Goal: Task Accomplishment & Management: Manage account settings

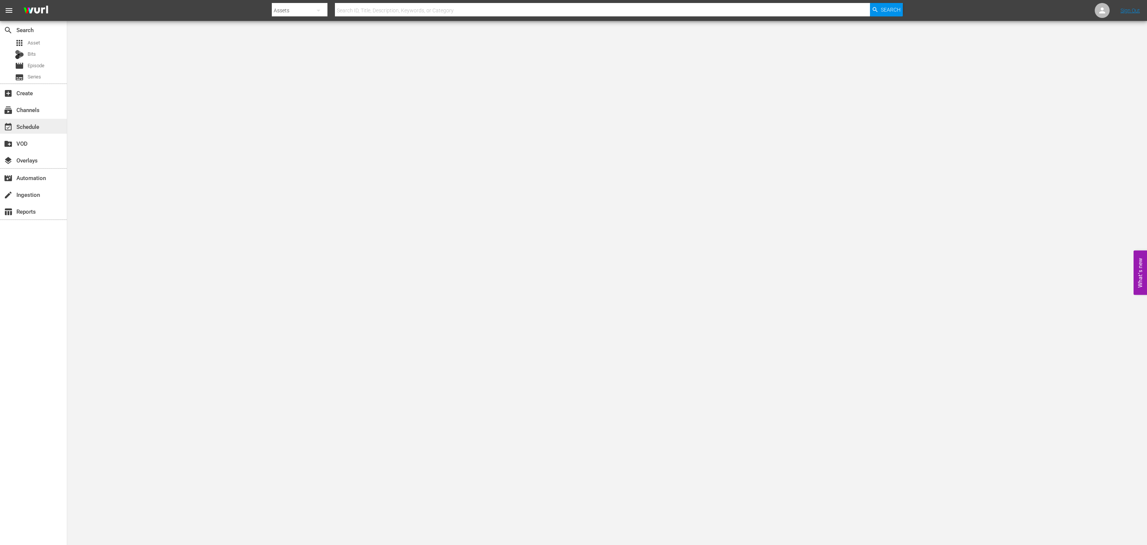
click at [27, 123] on div "event_available Schedule" at bounding box center [21, 125] width 42 height 7
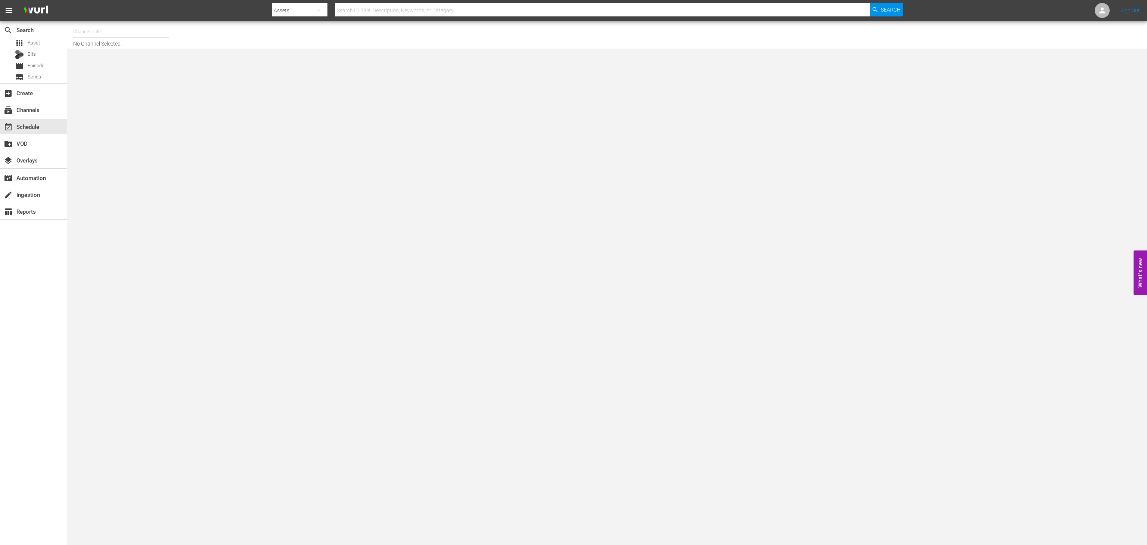
click at [130, 34] on input "text" at bounding box center [121, 32] width 96 height 18
click at [139, 46] on div "Conflict (1336 - rightsboosterltd_conflict_1)" at bounding box center [175, 53] width 193 height 18
type input "Conflict (1336 - rightsboosterltd_conflict_1)"
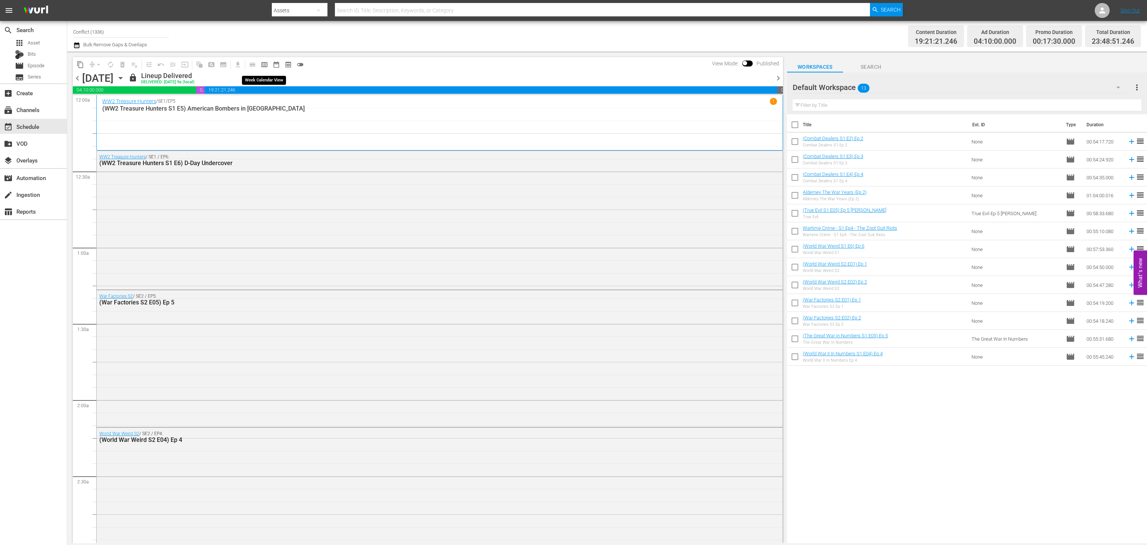
click at [267, 65] on span "calendar_view_week_outlined" at bounding box center [264, 64] width 7 height 7
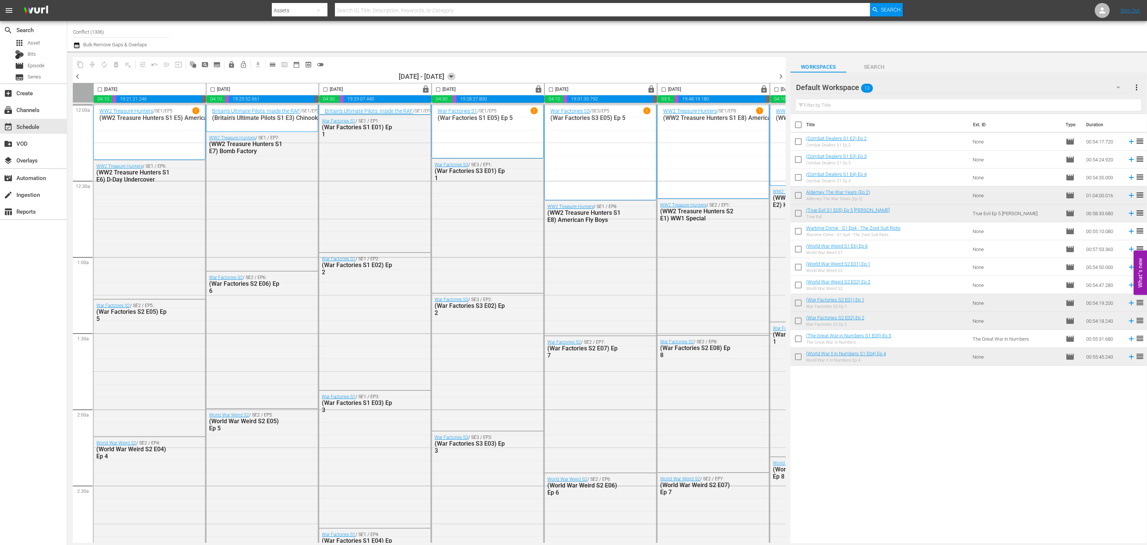
click at [456, 75] on icon "button" at bounding box center [451, 76] width 8 height 8
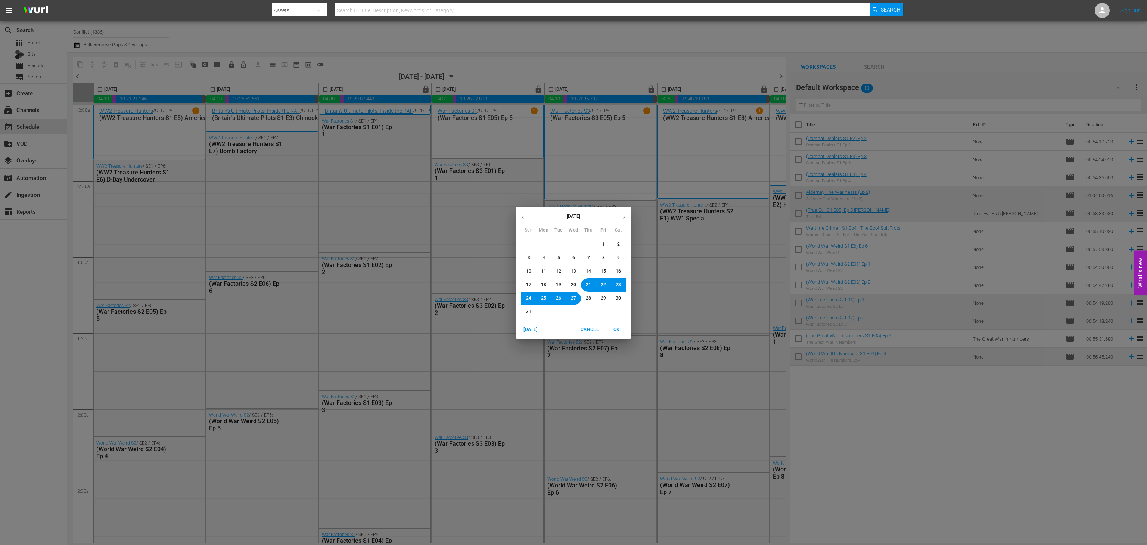
click at [624, 217] on icon "button" at bounding box center [624, 217] width 6 height 6
click at [617, 237] on div "September 2025 Sun Mon Tue Wed Thu Fri Sat 31 1 2 3 4 5 6 7 8 9 10 11 12 13 14 …" at bounding box center [574, 263] width 116 height 114
click at [617, 242] on span "6" at bounding box center [618, 244] width 3 height 6
click at [616, 327] on span "OK" at bounding box center [617, 330] width 18 height 8
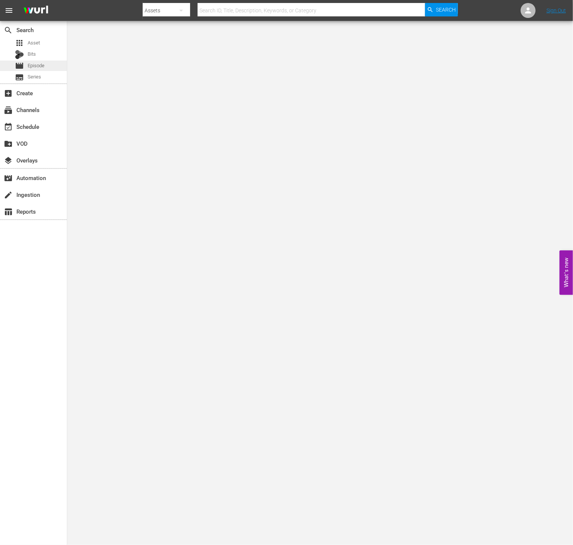
click at [30, 62] on span "Episode" at bounding box center [36, 65] width 17 height 7
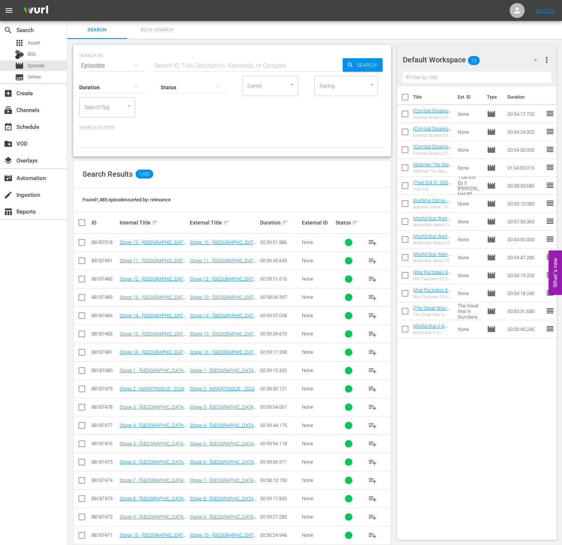
click at [105, 102] on input "SearchTag" at bounding box center [97, 106] width 28 height 13
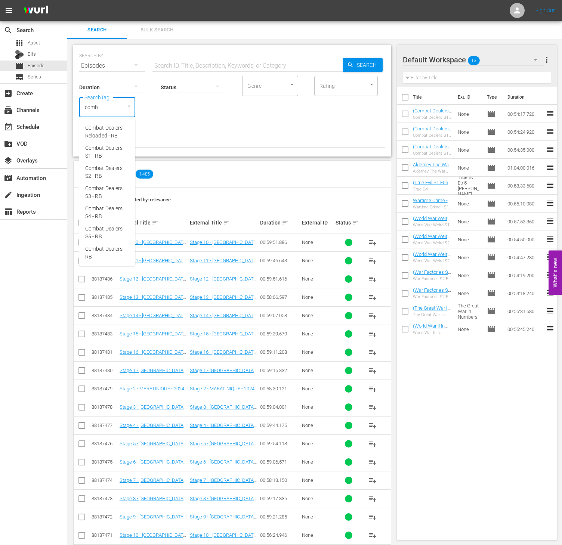
type input "comba"
click at [92, 148] on span "Combat Dealers S1 - RB" at bounding box center [107, 152] width 44 height 16
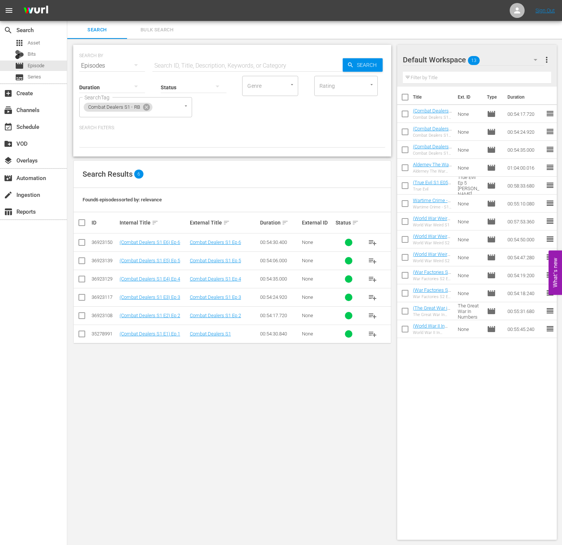
click at [544, 57] on span "more_vert" at bounding box center [546, 59] width 9 height 9
click at [503, 71] on div "Clear All Workspace Items" at bounding box center [498, 73] width 88 height 13
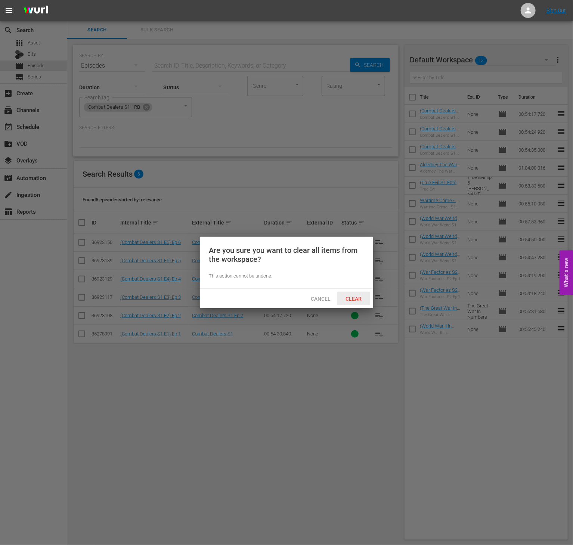
click at [359, 296] on span "Clear" at bounding box center [354, 299] width 28 height 6
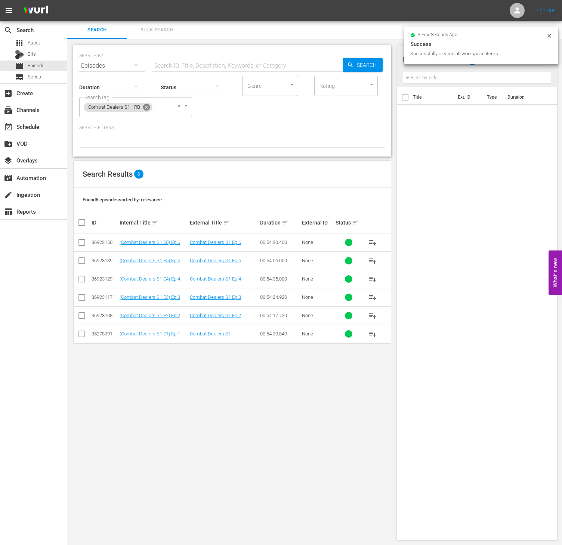
click at [149, 105] on icon at bounding box center [146, 107] width 8 height 8
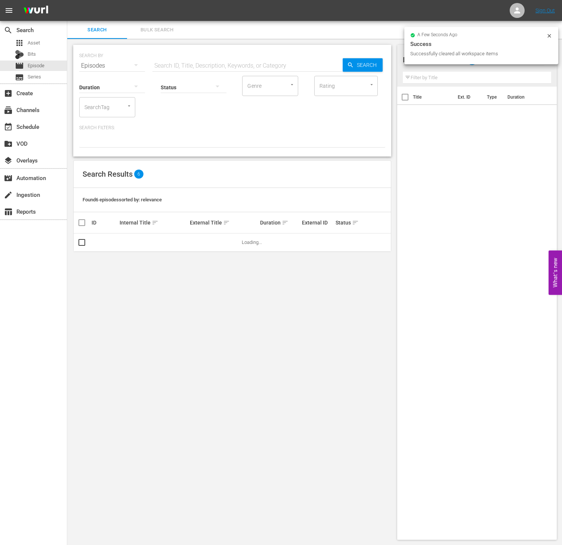
click at [101, 103] on input "SearchTag" at bounding box center [97, 106] width 28 height 13
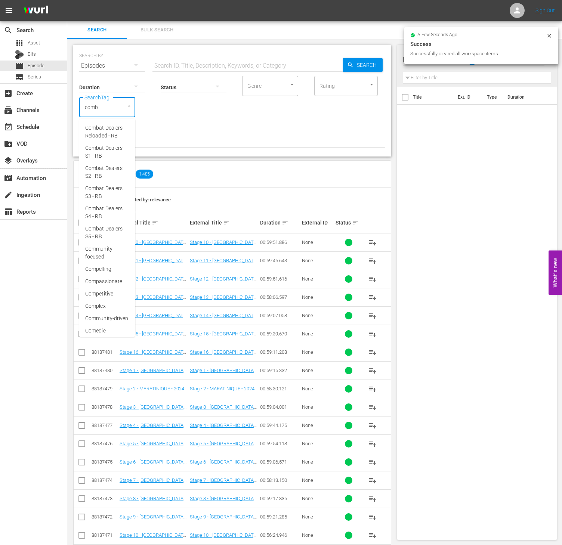
type input "comba"
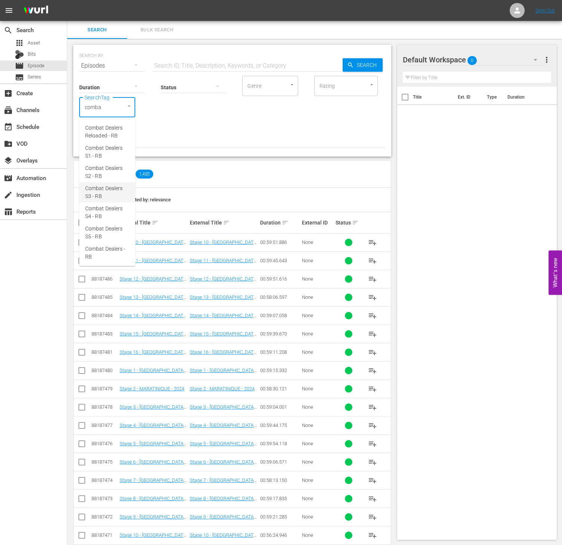
click at [118, 195] on span "Combat Dealers S3 - RB" at bounding box center [107, 192] width 44 height 16
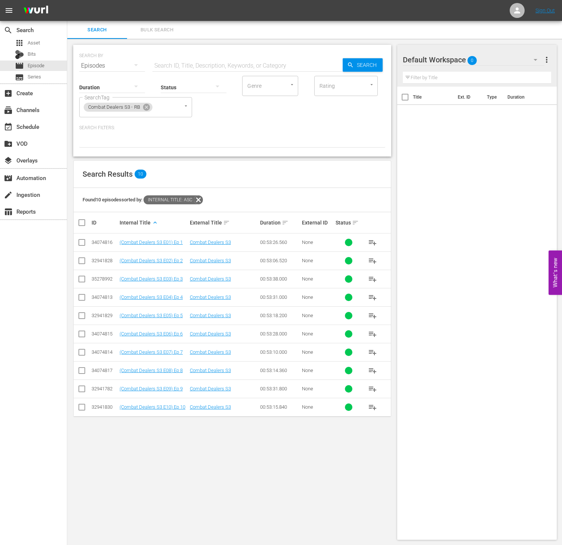
click at [79, 223] on input "checkbox" at bounding box center [84, 222] width 15 height 9
checkbox input "true"
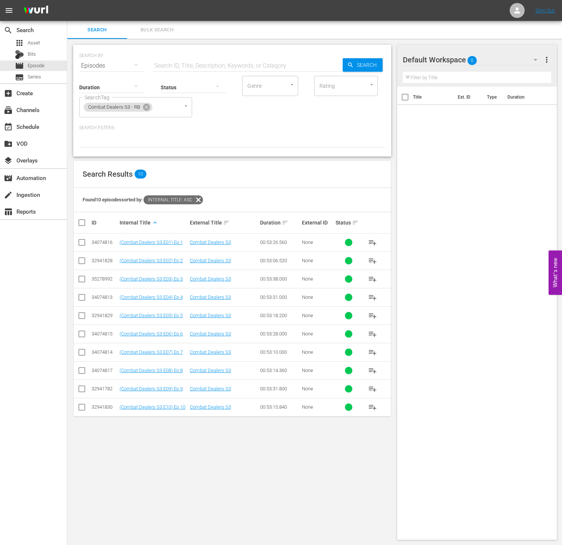
checkbox input "true"
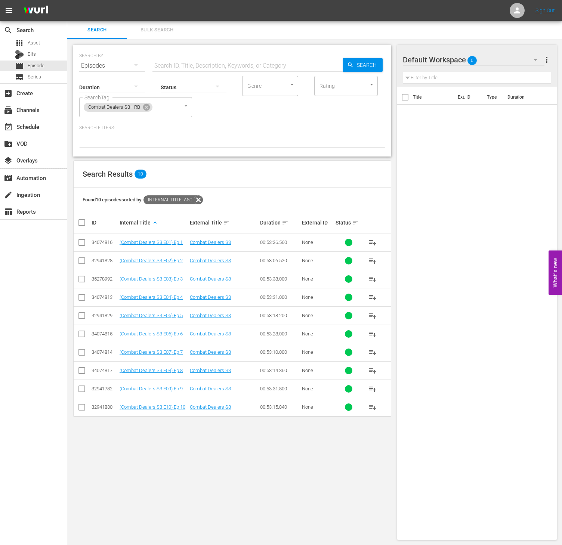
checkbox input "true"
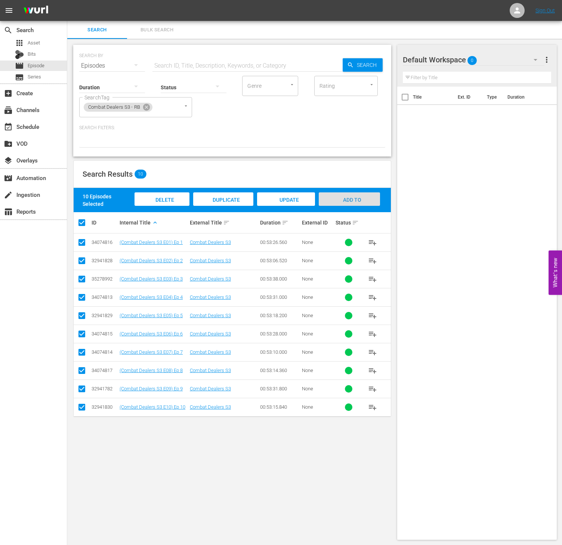
click at [351, 199] on span "Add to Workspace" at bounding box center [349, 207] width 37 height 20
click at [144, 105] on icon at bounding box center [146, 107] width 7 height 7
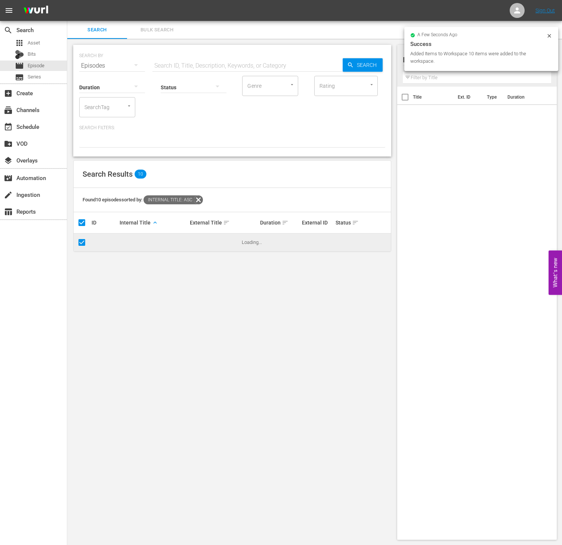
click at [97, 102] on input "SearchTag" at bounding box center [97, 106] width 28 height 13
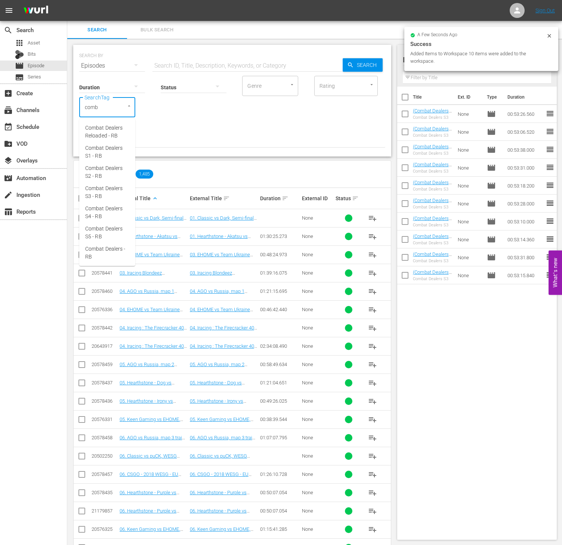
type input "comba"
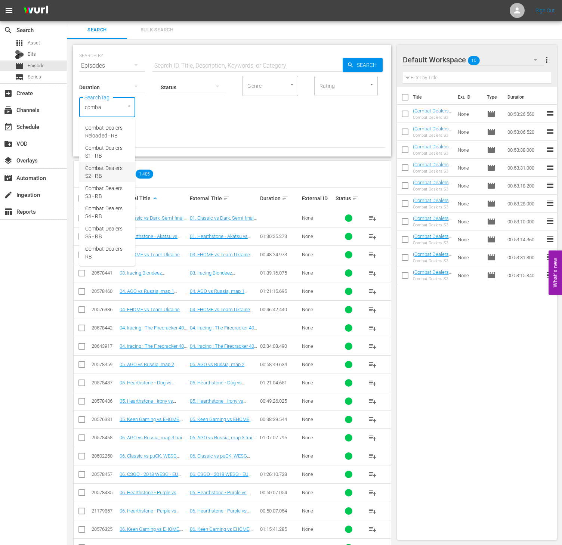
click at [103, 170] on span "Combat Dealers S2 - RB" at bounding box center [107, 172] width 44 height 16
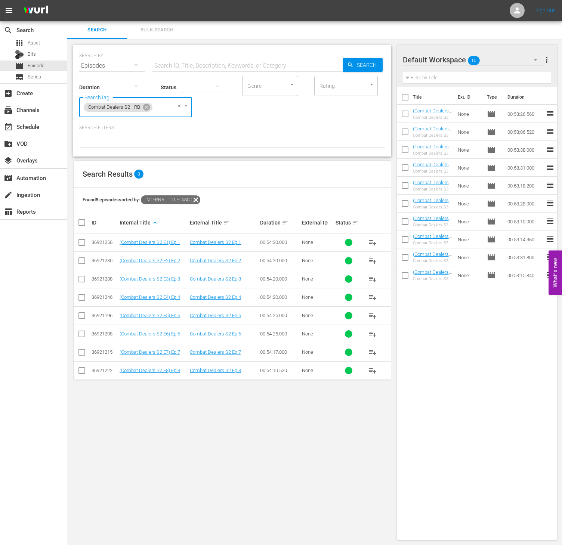
click at [82, 223] on input "checkbox" at bounding box center [84, 222] width 15 height 9
checkbox input "true"
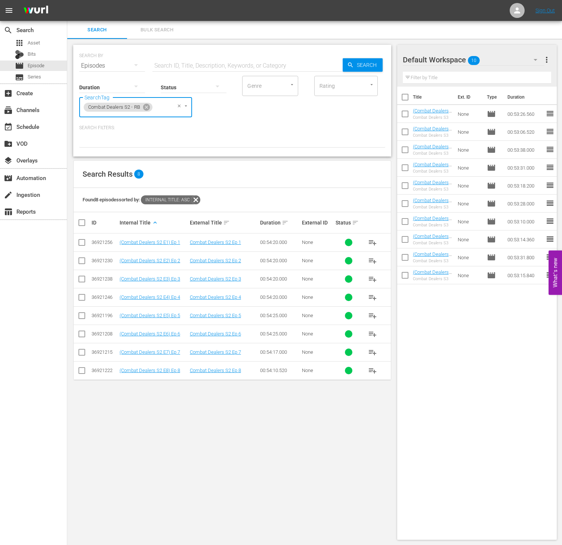
checkbox input "true"
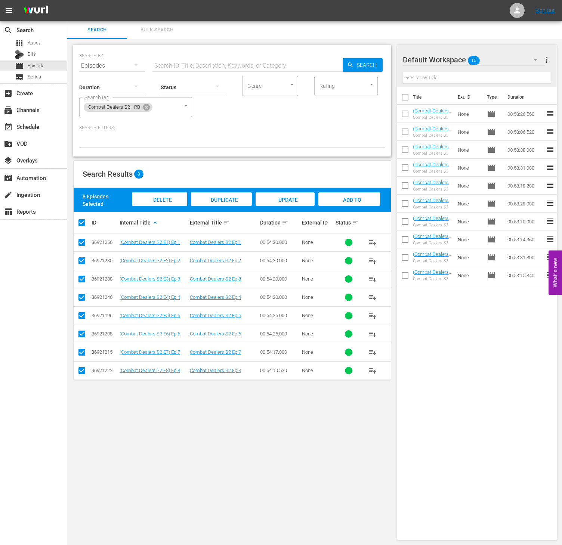
click at [377, 202] on div "Add to Workspace" at bounding box center [349, 206] width 62 height 28
click at [145, 103] on icon at bounding box center [146, 107] width 8 height 8
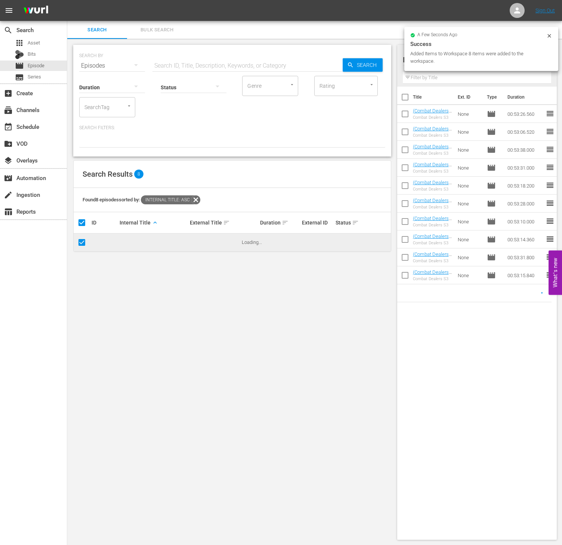
click at [104, 106] on input "SearchTag" at bounding box center [97, 106] width 28 height 13
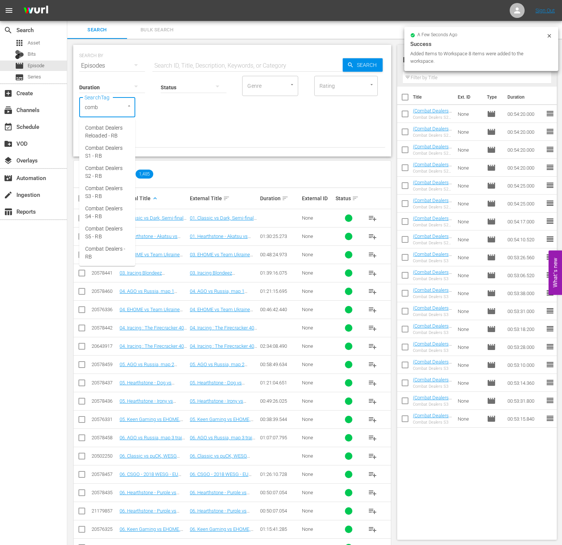
type input "comba"
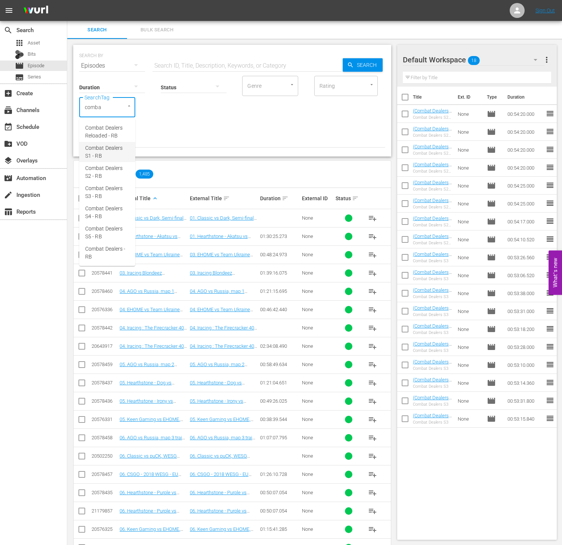
click at [106, 147] on span "Combat Dealers S1 - RB" at bounding box center [107, 152] width 44 height 16
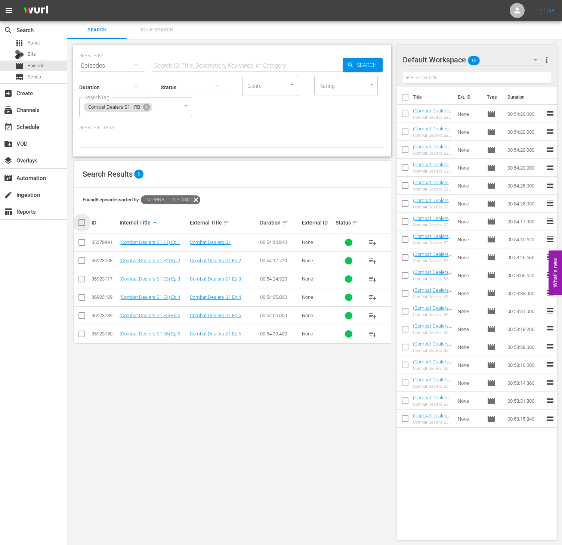
click at [87, 226] on input "checkbox" at bounding box center [84, 222] width 15 height 9
checkbox input "true"
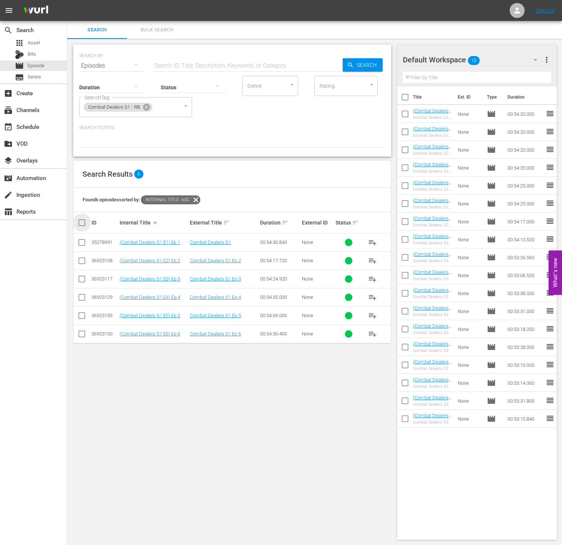
checkbox input "true"
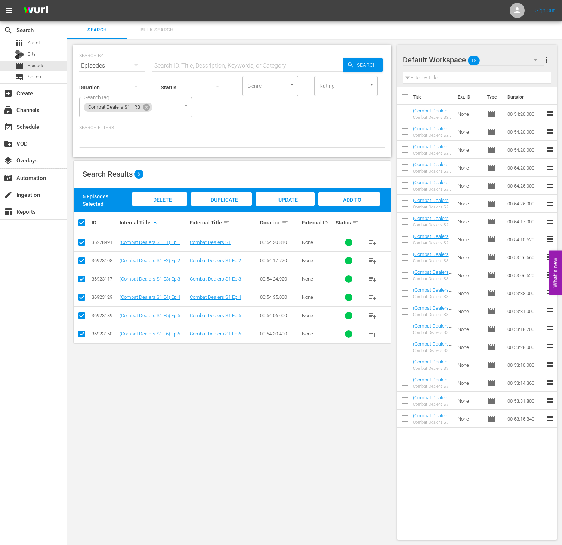
click at [351, 204] on div "Add to Workspace" at bounding box center [349, 206] width 62 height 28
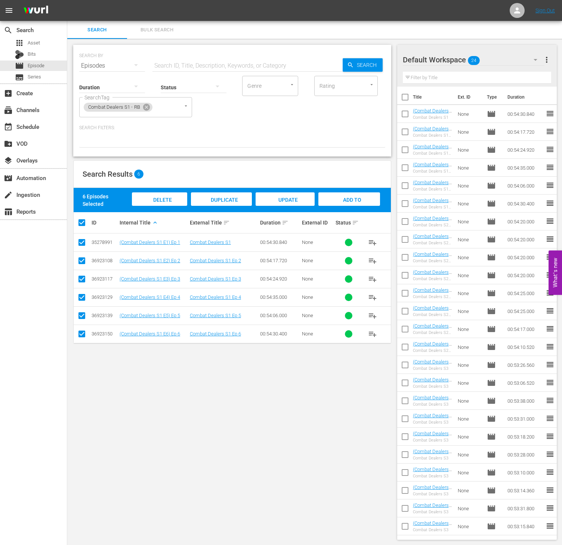
click at [550, 60] on span "more_vert" at bounding box center [546, 59] width 9 height 9
click at [492, 69] on div "Clear All Workspace Items" at bounding box center [498, 73] width 88 height 13
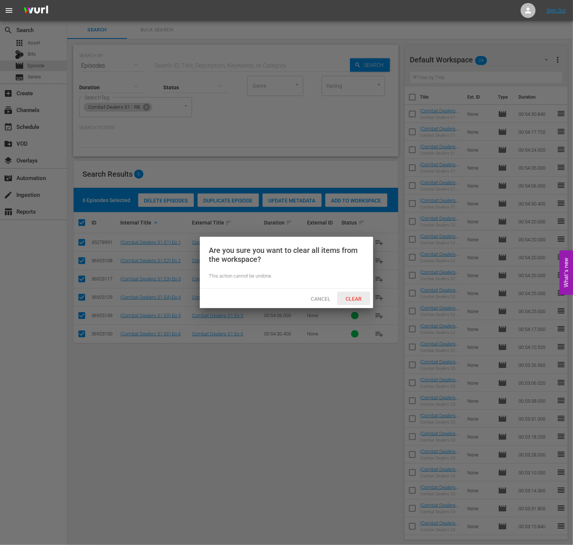
click at [357, 299] on span "Clear" at bounding box center [354, 299] width 28 height 6
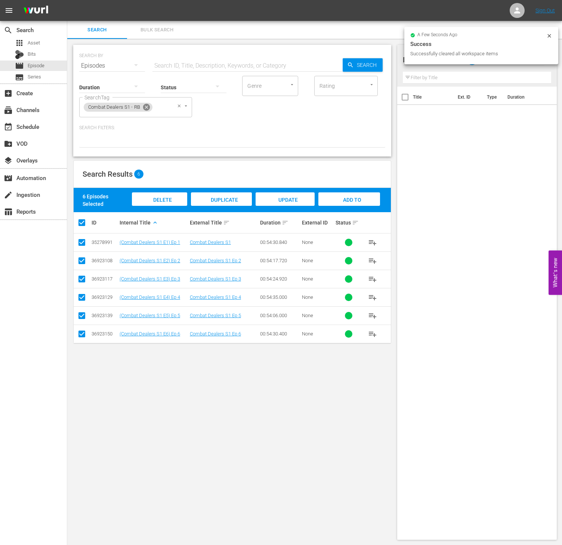
click at [143, 107] on icon at bounding box center [146, 107] width 8 height 8
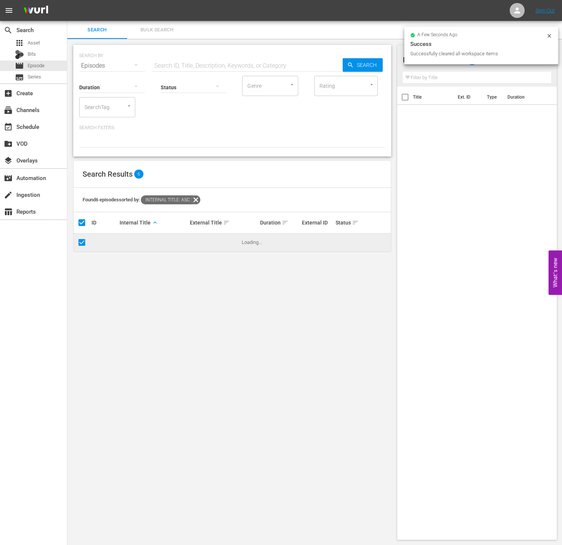
click at [116, 110] on div "SearchTag" at bounding box center [107, 107] width 56 height 20
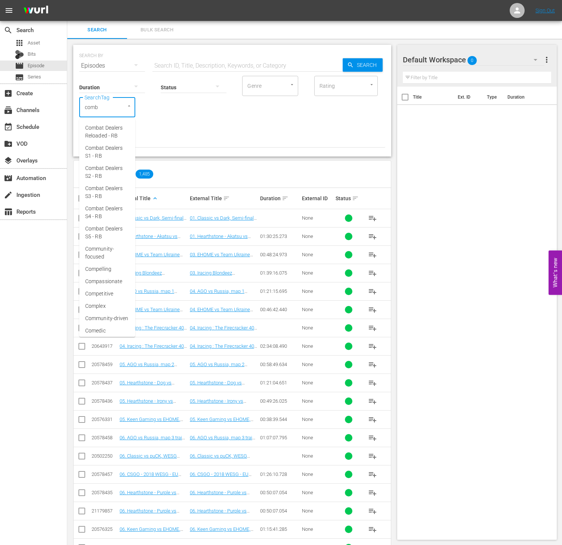
type input "comba"
click at [109, 190] on span "Combat Dealers S3 - RB" at bounding box center [107, 192] width 44 height 16
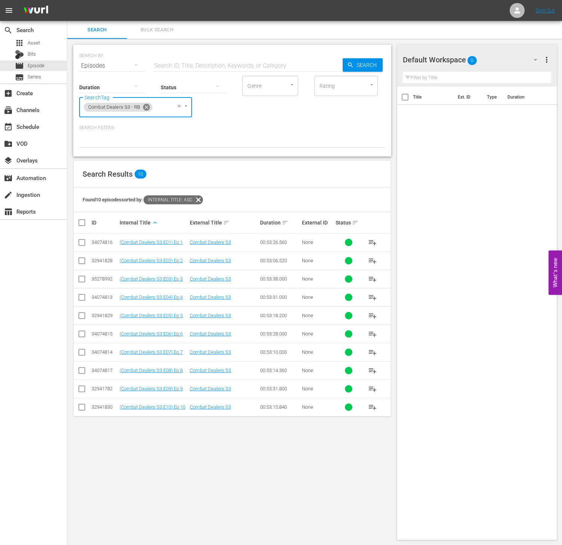
click at [145, 108] on icon at bounding box center [146, 107] width 7 height 7
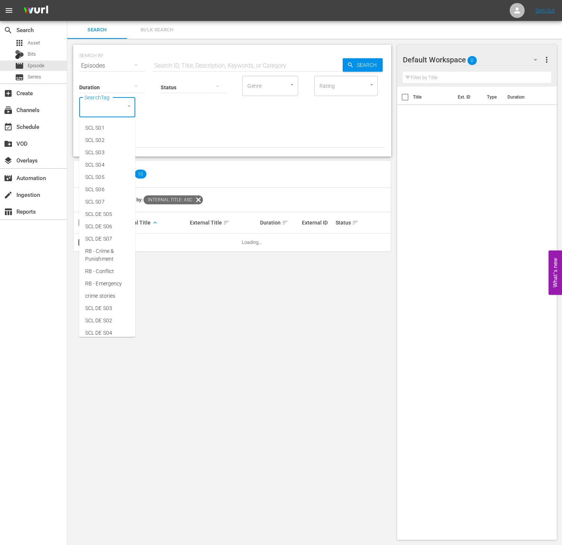
click at [108, 101] on input "SearchTag" at bounding box center [97, 106] width 28 height 13
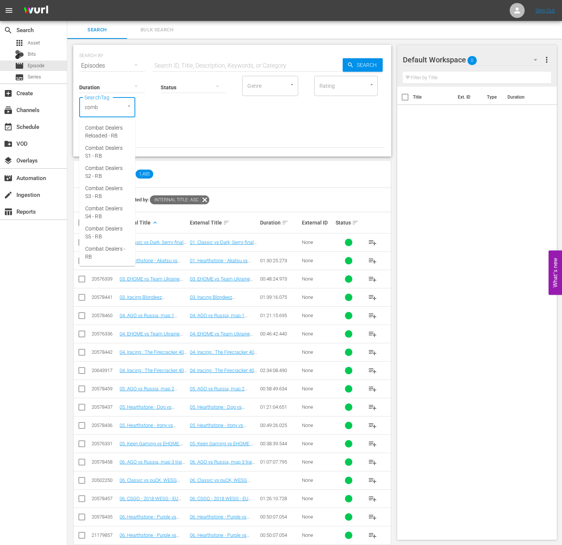
type input "comba"
click at [116, 150] on span "Combat Dealers S1 - RB" at bounding box center [107, 152] width 44 height 16
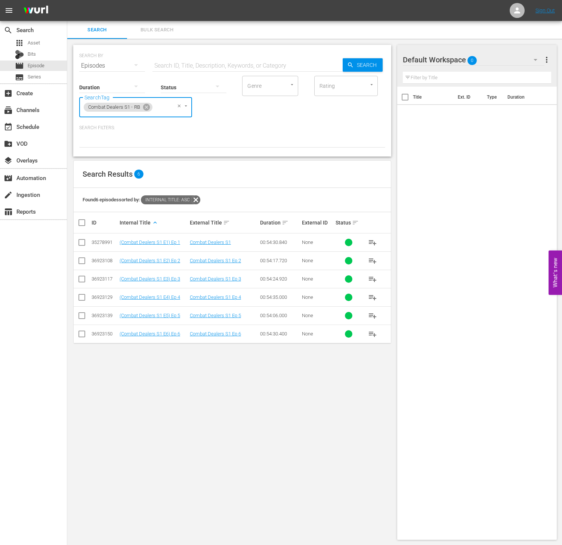
click at [79, 226] on input "checkbox" at bounding box center [84, 222] width 15 height 9
checkbox input "true"
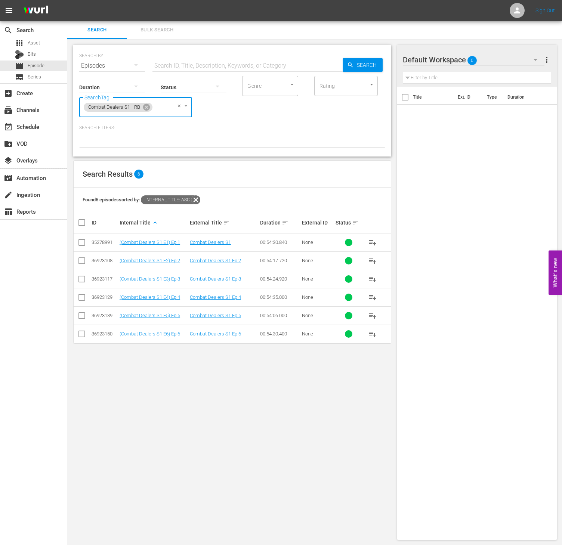
checkbox input "true"
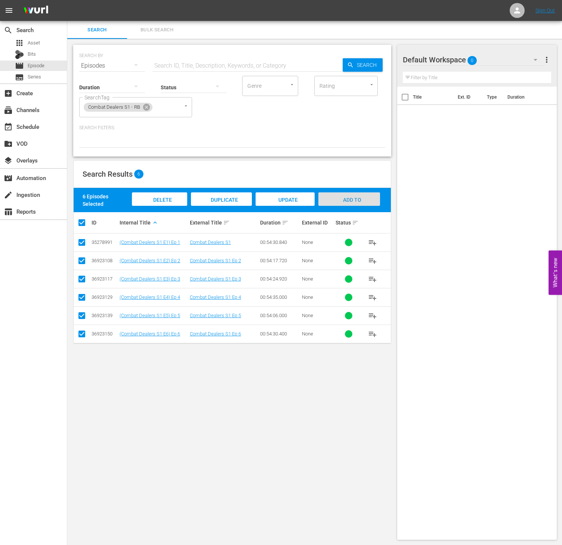
click at [339, 194] on div "Add to Workspace" at bounding box center [349, 206] width 62 height 28
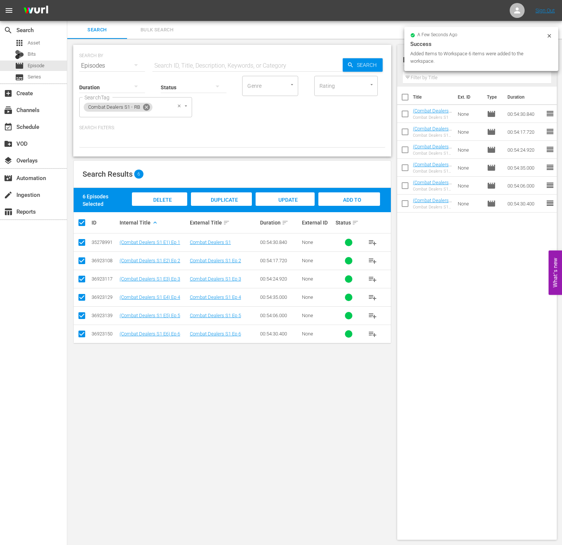
click at [146, 105] on icon at bounding box center [146, 107] width 7 height 7
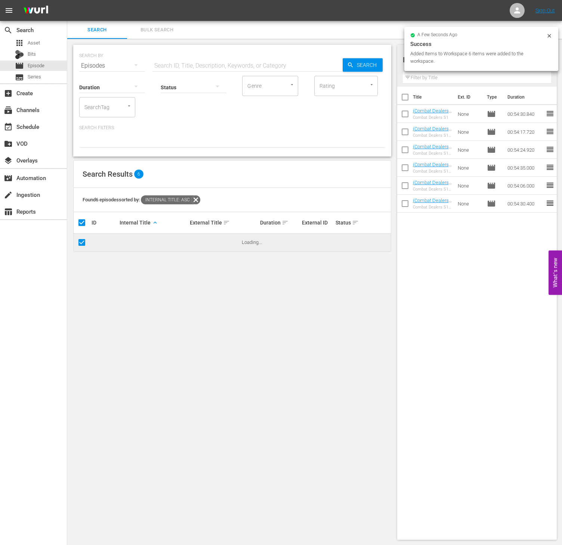
click at [108, 101] on input "SearchTag" at bounding box center [97, 106] width 28 height 13
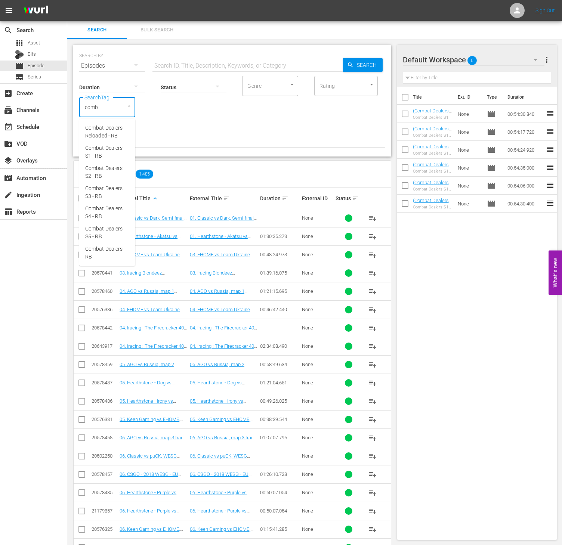
type input "comba"
click at [116, 171] on span "Combat Dealers S2 - RB" at bounding box center [107, 172] width 44 height 16
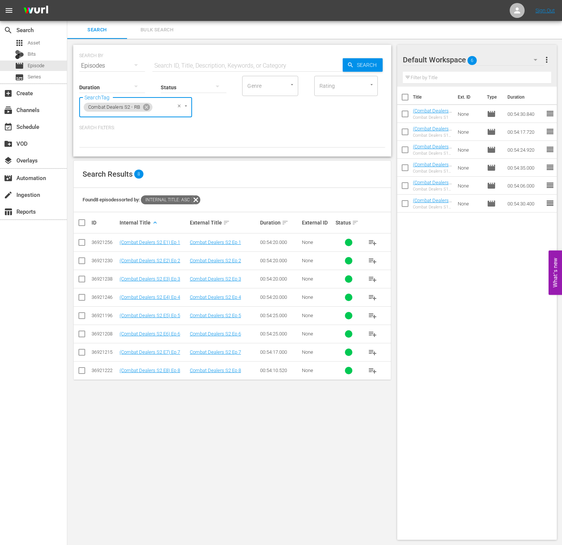
click at [82, 223] on input "checkbox" at bounding box center [84, 222] width 15 height 9
checkbox input "true"
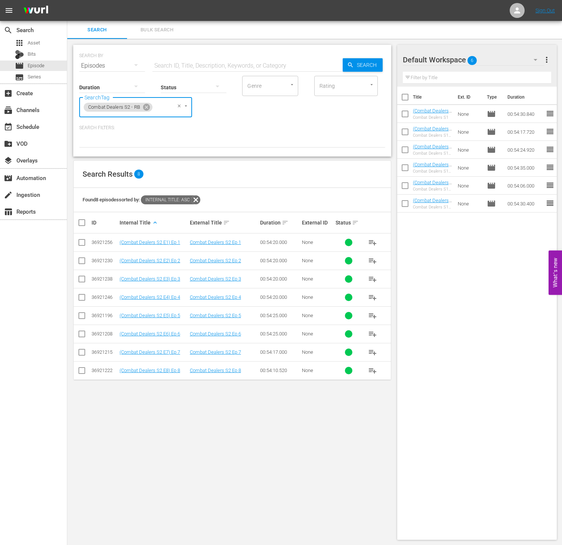
checkbox input "true"
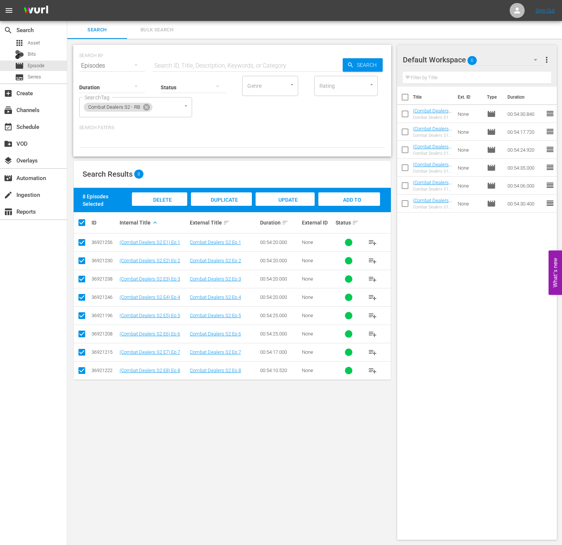
click at [345, 194] on div "Add to Workspace" at bounding box center [349, 206] width 62 height 28
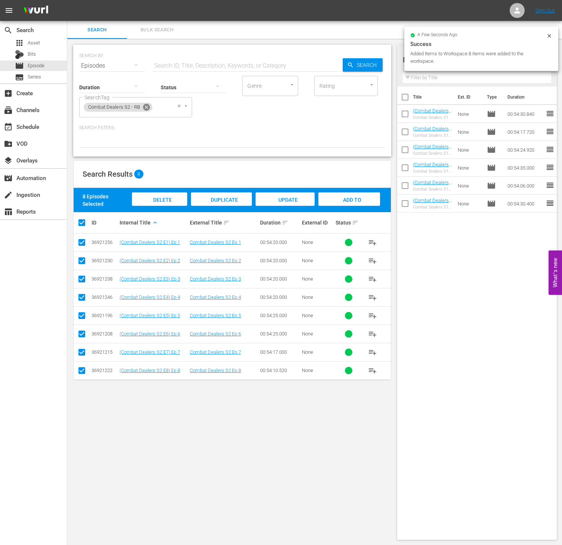
click at [144, 106] on icon at bounding box center [146, 107] width 7 height 7
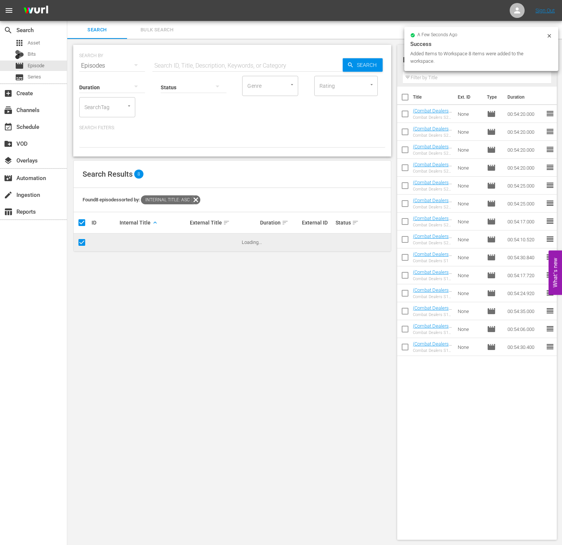
click at [102, 109] on input "SearchTag" at bounding box center [97, 106] width 28 height 13
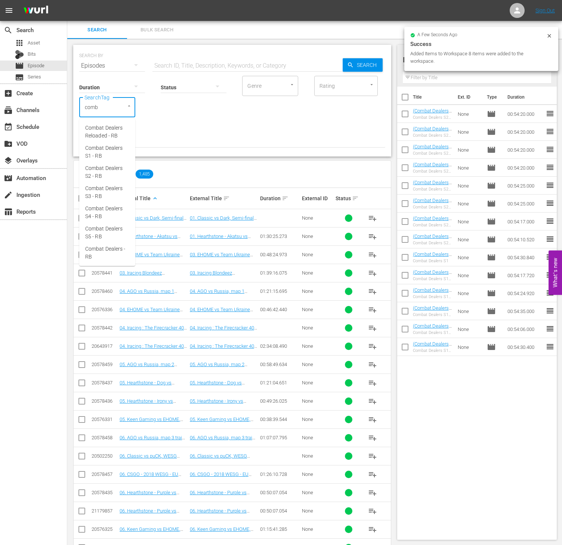
type input "comba"
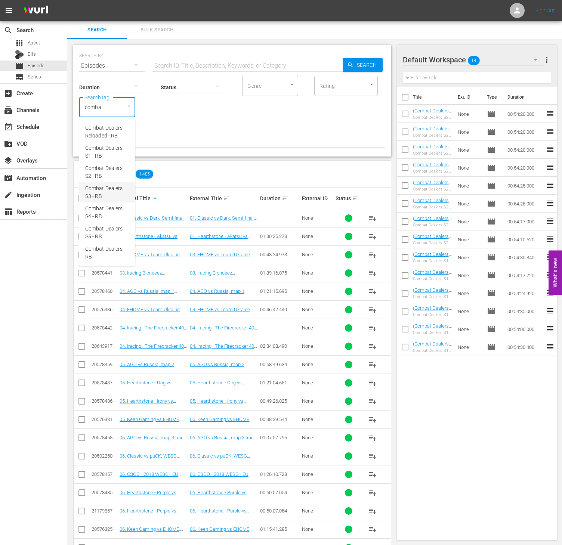
click at [106, 182] on li "Combat Dealers S3 - RB" at bounding box center [107, 192] width 56 height 20
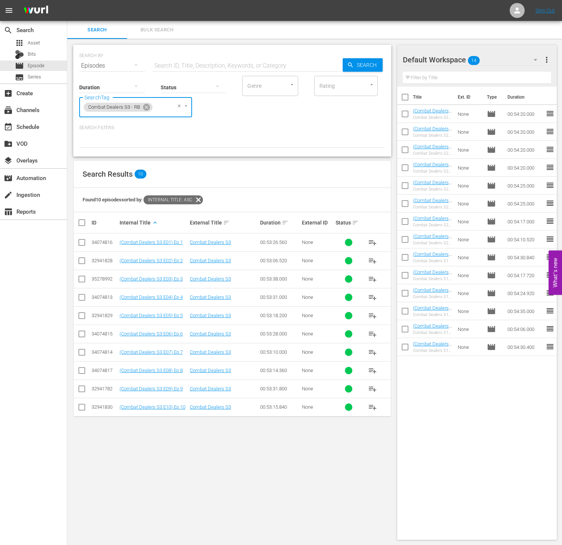
click at [82, 224] on input "checkbox" at bounding box center [84, 222] width 15 height 9
checkbox input "true"
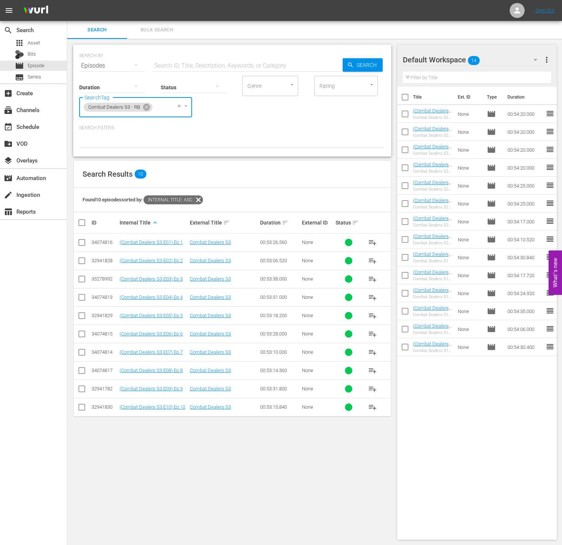
checkbox input "true"
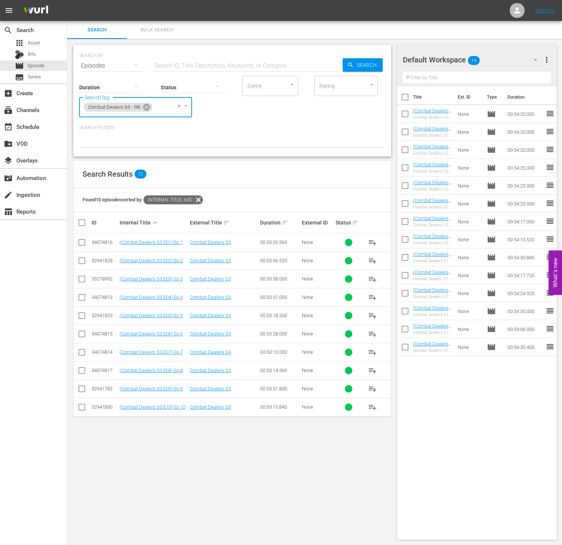
checkbox input "true"
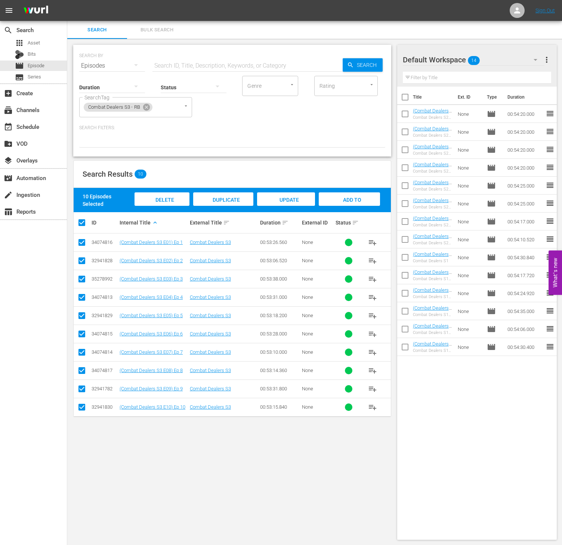
click at [342, 202] on div "Add to Workspace" at bounding box center [349, 206] width 61 height 28
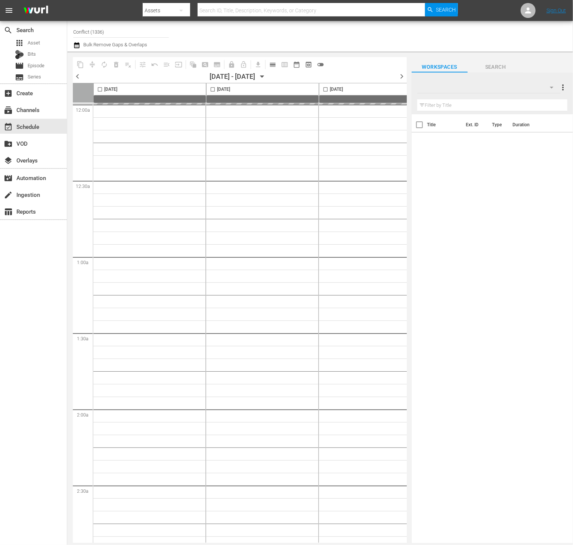
type input "Conflict (1336)"
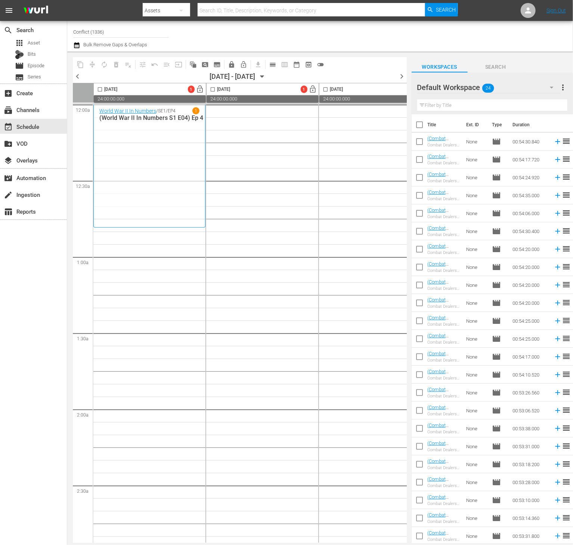
click at [416, 122] on input "checkbox" at bounding box center [419, 126] width 16 height 16
checkbox input "true"
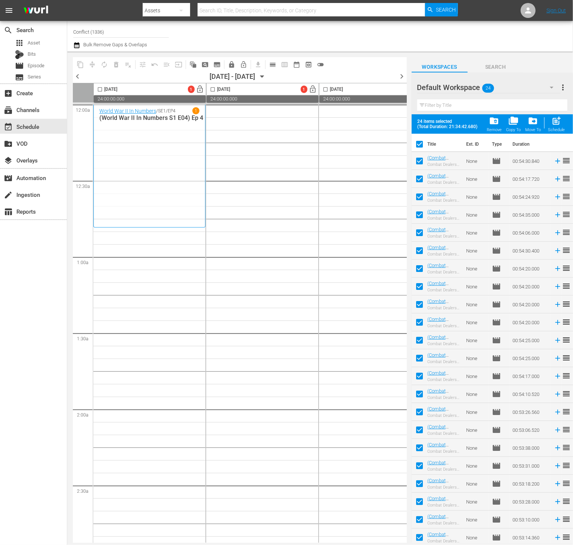
checkbox input "true"
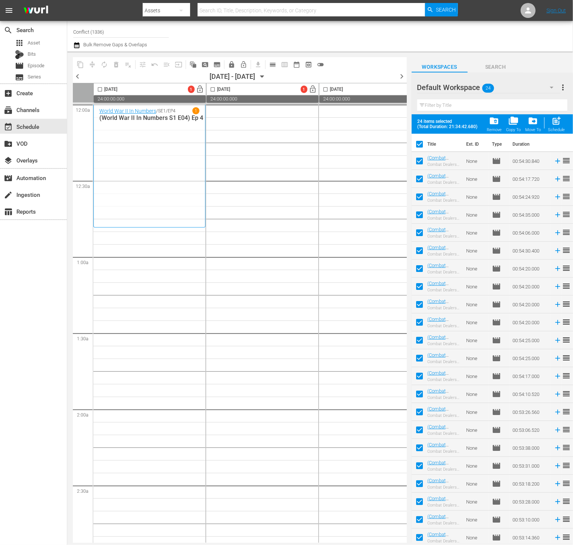
checkbox input "true"
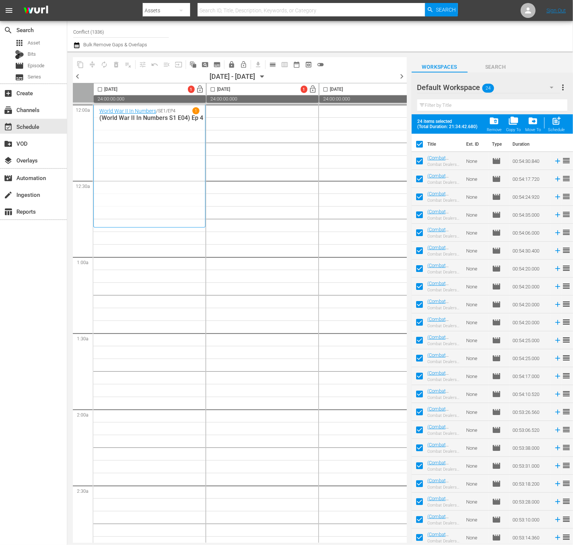
checkbox input "true"
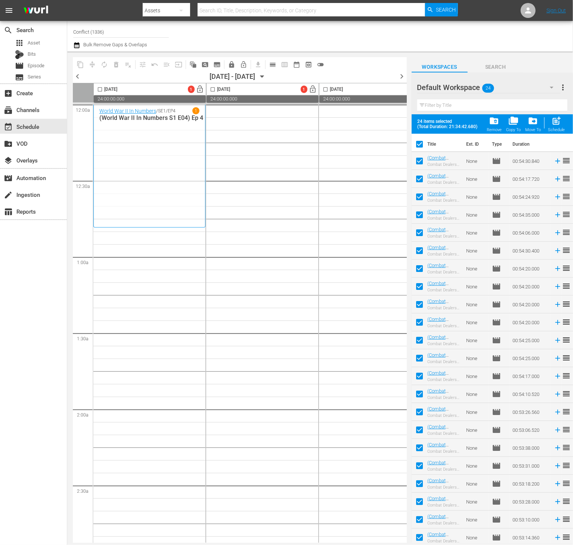
checkbox input "true"
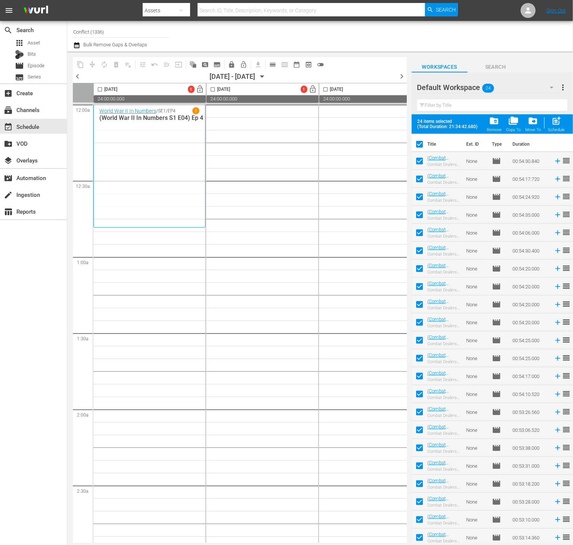
checkbox input "true"
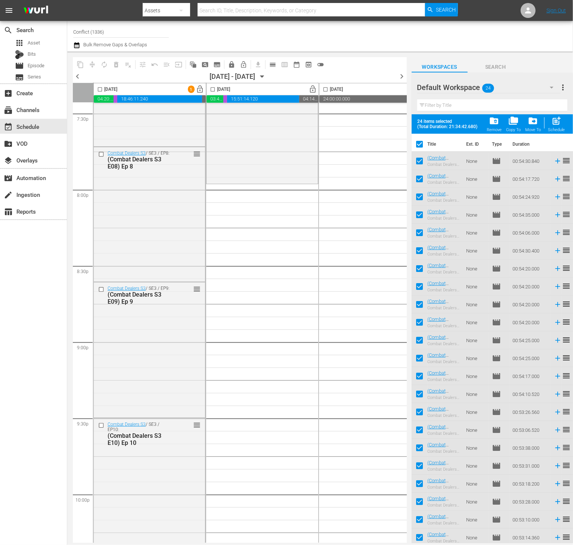
scroll to position [2960, 0]
click at [417, 139] on input "checkbox" at bounding box center [419, 146] width 16 height 16
checkbox input "false"
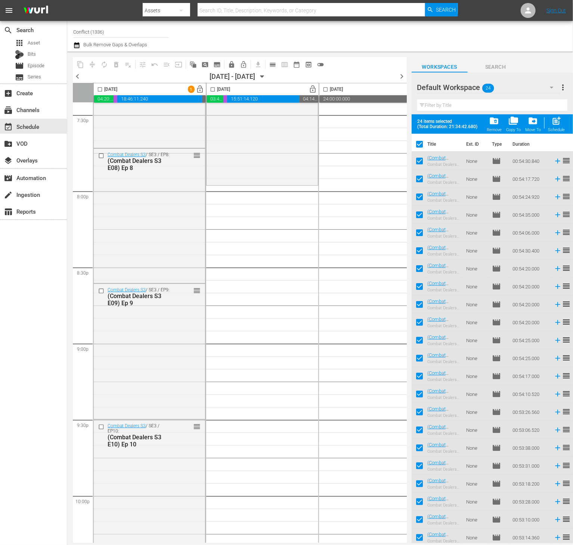
checkbox input "false"
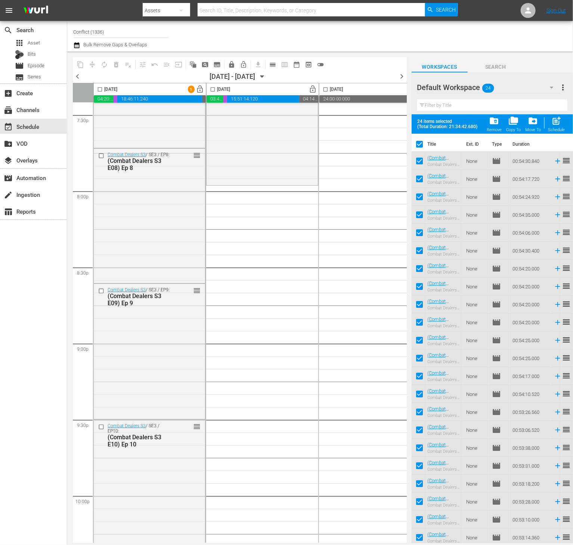
checkbox input "false"
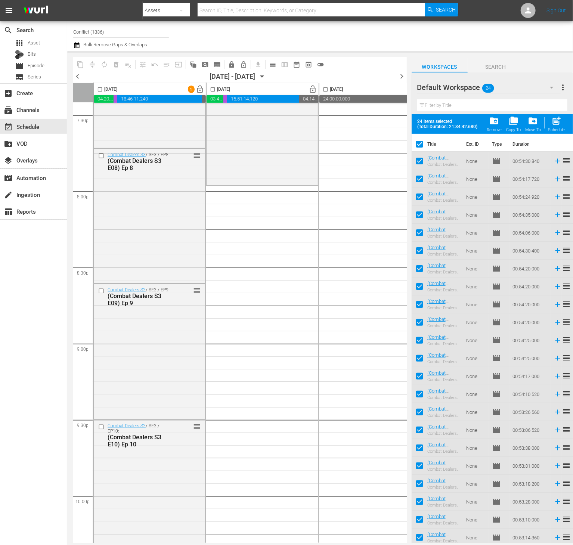
checkbox input "false"
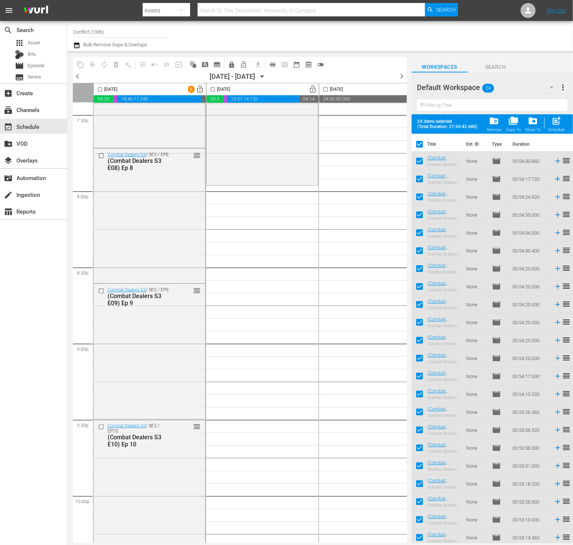
checkbox input "false"
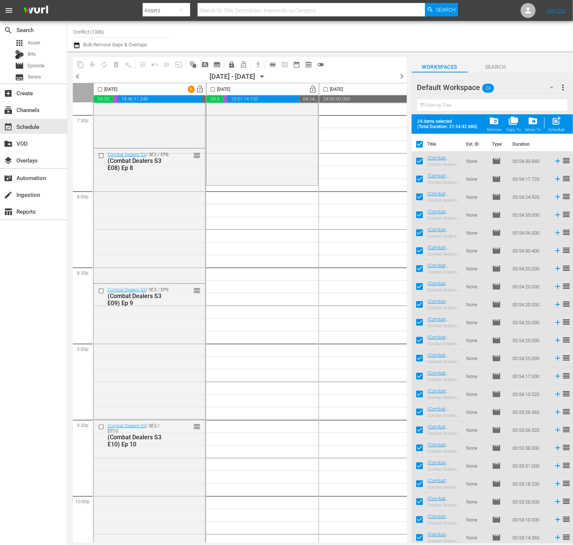
checkbox input "false"
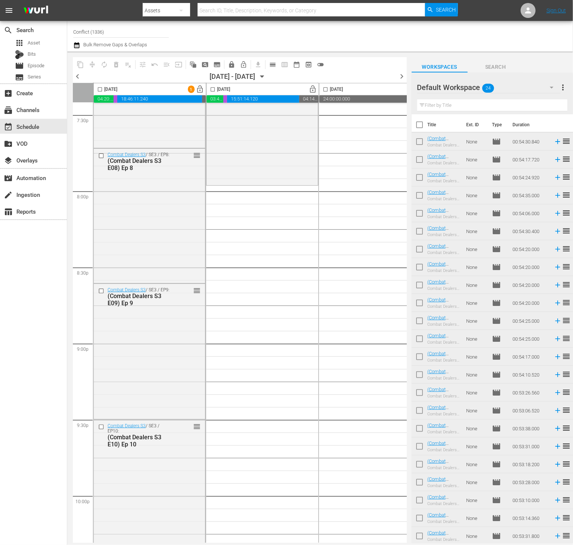
click at [419, 140] on input "checkbox" at bounding box center [419, 143] width 16 height 16
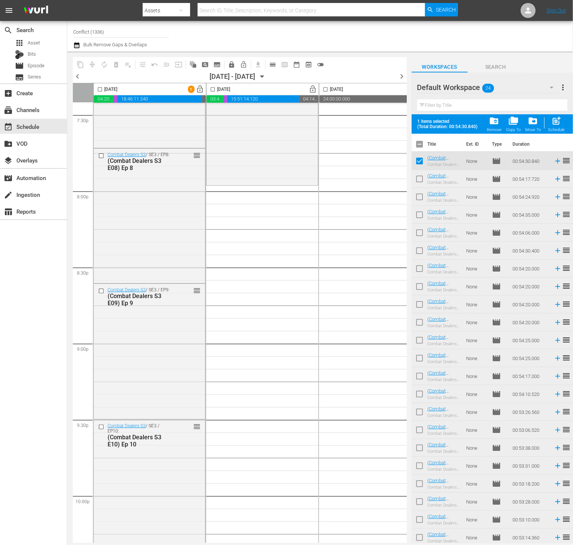
click at [419, 163] on input "checkbox" at bounding box center [419, 163] width 16 height 16
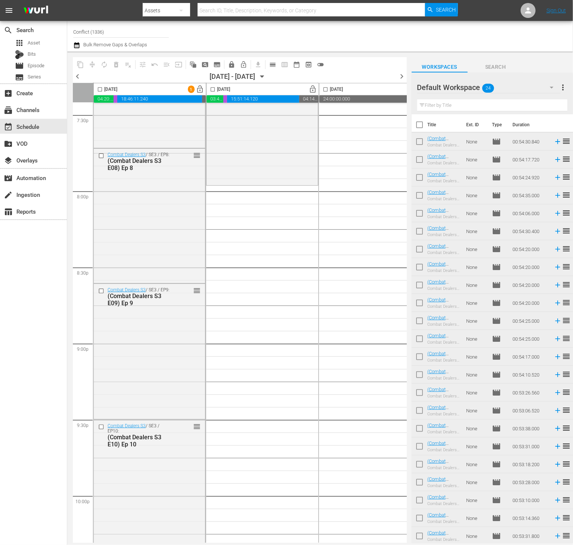
click at [417, 140] on input "checkbox" at bounding box center [419, 143] width 16 height 16
checkbox input "true"
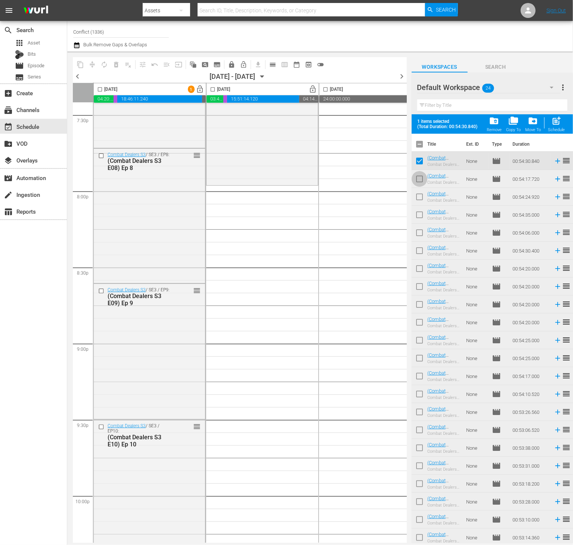
click at [418, 178] on input "checkbox" at bounding box center [419, 181] width 16 height 16
checkbox input "true"
click at [422, 159] on input "checkbox" at bounding box center [419, 163] width 16 height 16
checkbox input "false"
click at [420, 180] on input "checkbox" at bounding box center [419, 181] width 16 height 16
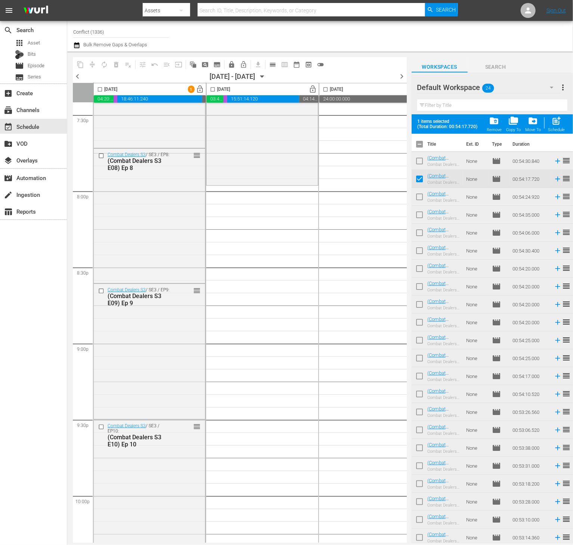
checkbox input "false"
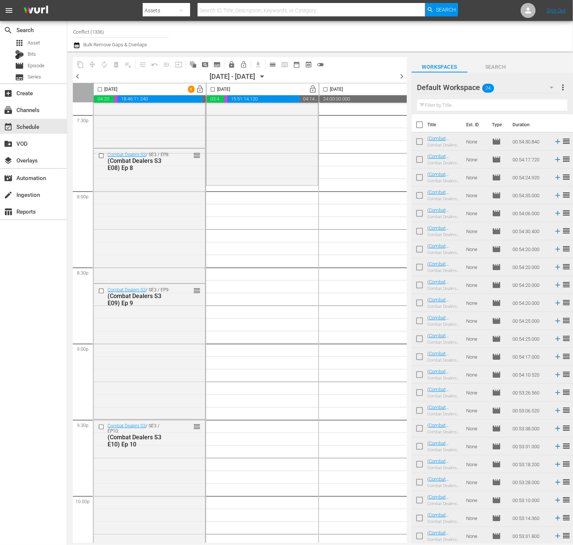
click at [560, 86] on span "more_vert" at bounding box center [562, 87] width 9 height 9
click at [526, 143] on div "Enable Workspace Item Reposition" at bounding box center [514, 141] width 88 height 13
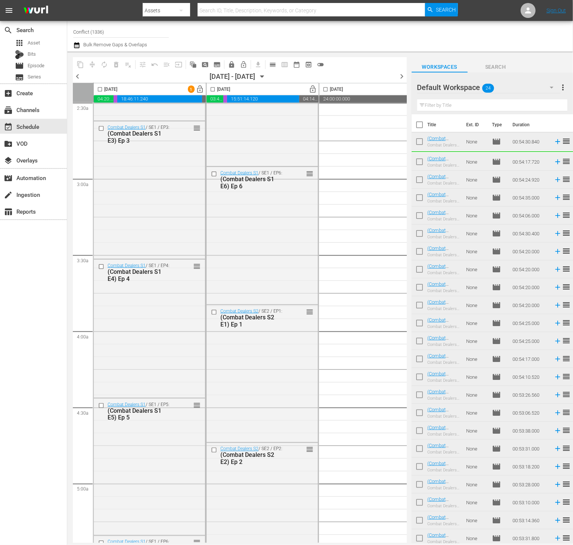
scroll to position [0, 0]
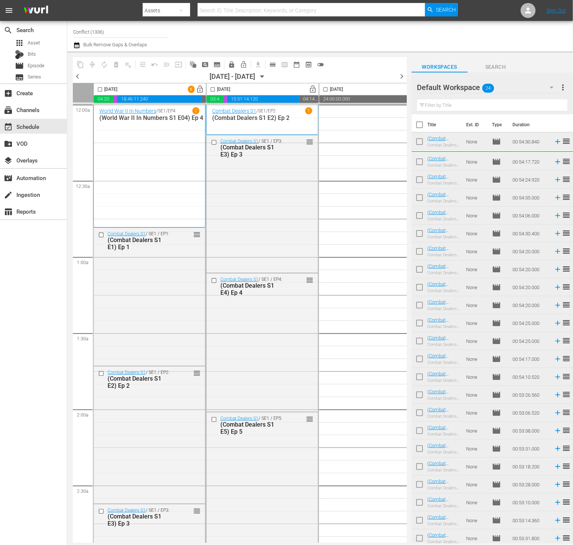
click at [212, 90] on input "checkbox" at bounding box center [212, 91] width 9 height 9
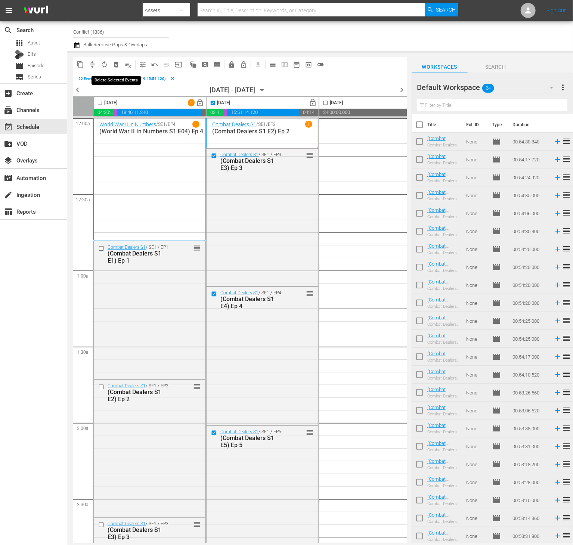
click at [113, 65] on span "delete_forever_outlined" at bounding box center [115, 64] width 7 height 7
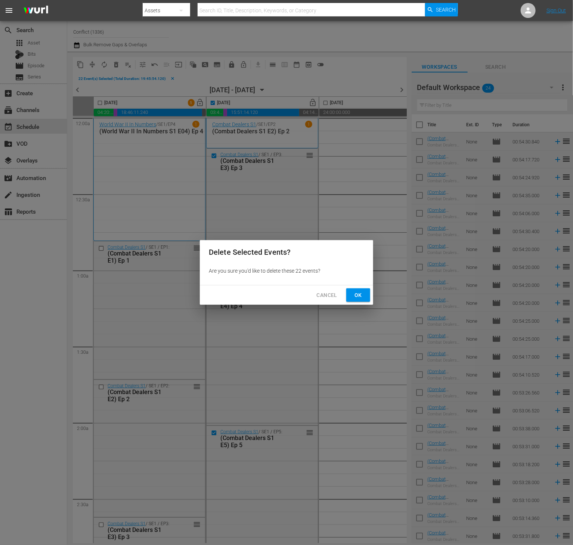
click at [355, 295] on span "Ok" at bounding box center [358, 294] width 12 height 9
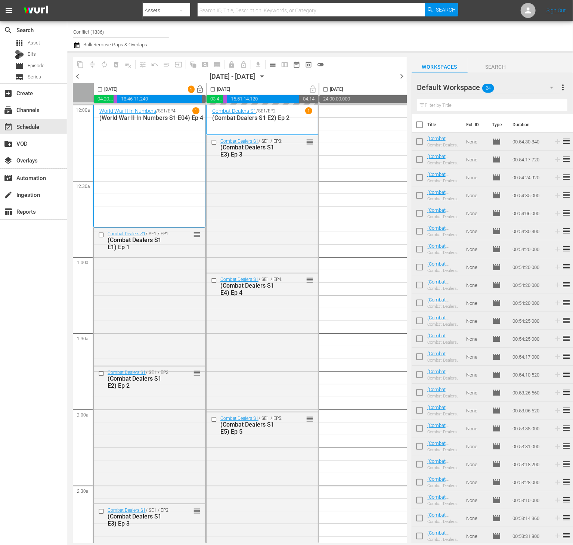
checkbox input "false"
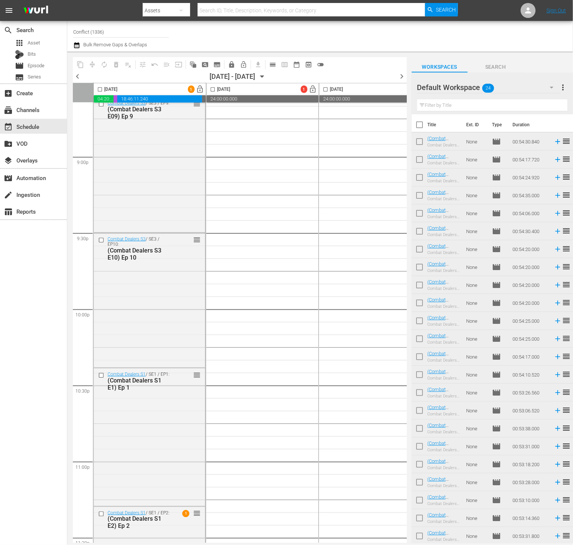
scroll to position [3220, 0]
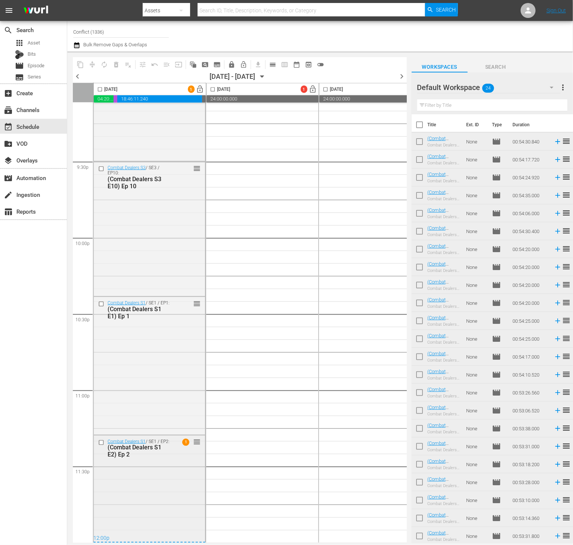
click at [98, 439] on input "checkbox" at bounding box center [102, 442] width 8 height 6
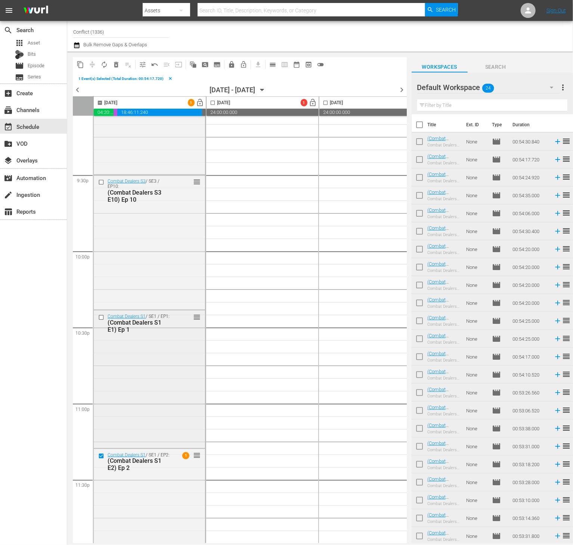
click at [100, 317] on input "checkbox" at bounding box center [102, 317] width 8 height 6
click at [115, 64] on span "delete_forever_outlined" at bounding box center [115, 64] width 7 height 7
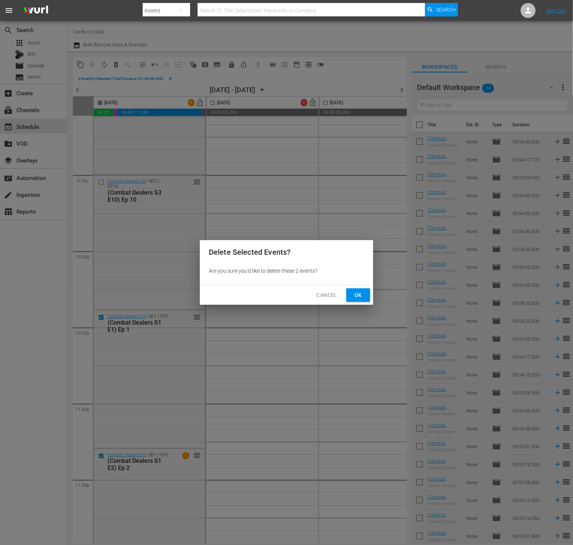
click at [357, 298] on span "Ok" at bounding box center [358, 294] width 12 height 9
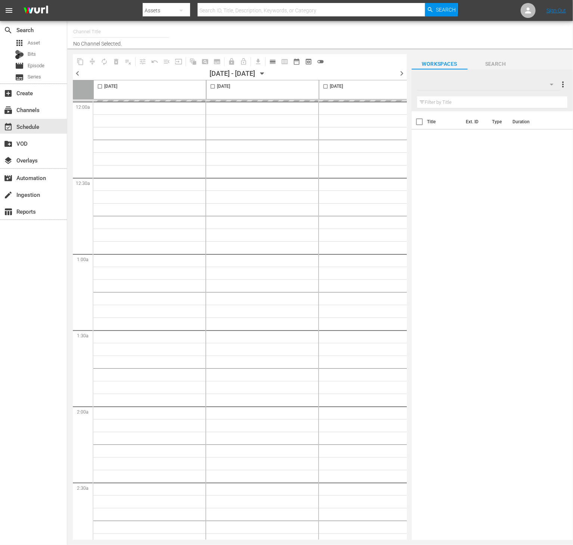
type input "Conflict (1336)"
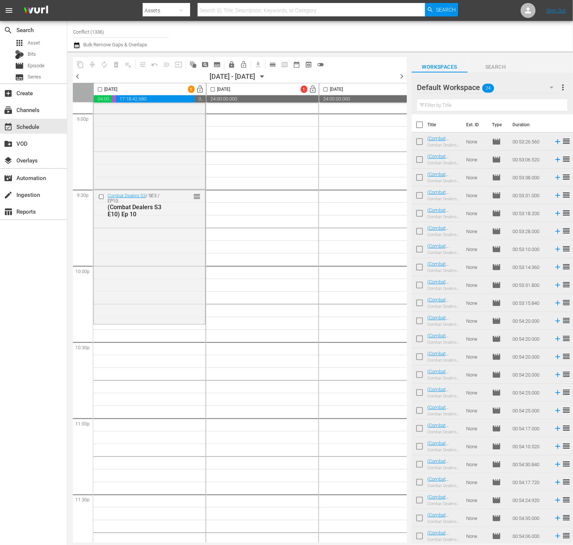
scroll to position [3220, 0]
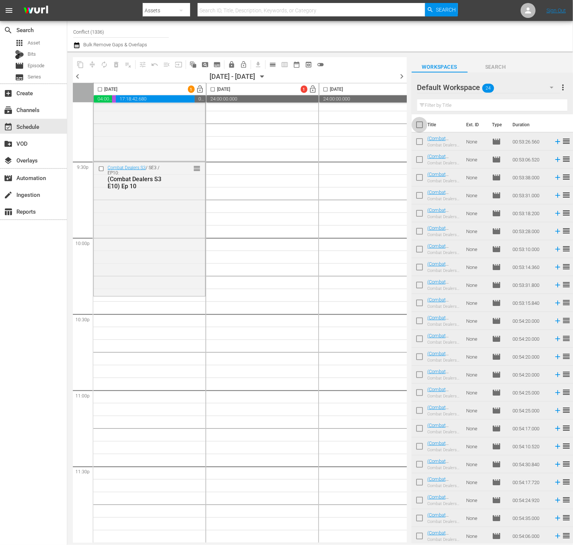
click at [420, 125] on input "checkbox" at bounding box center [419, 126] width 16 height 16
checkbox input "true"
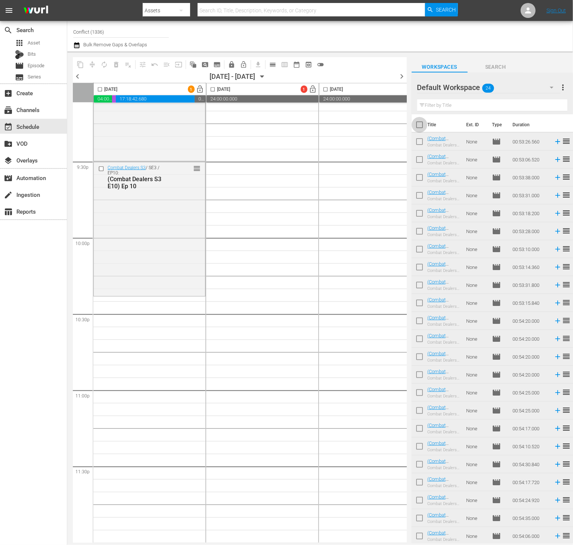
checkbox input "true"
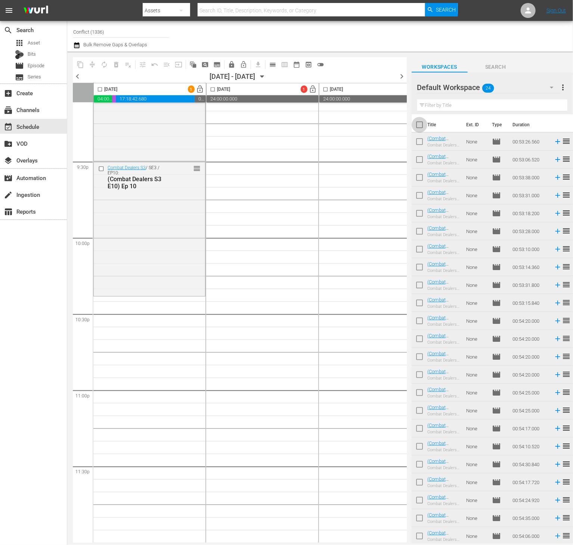
checkbox input "true"
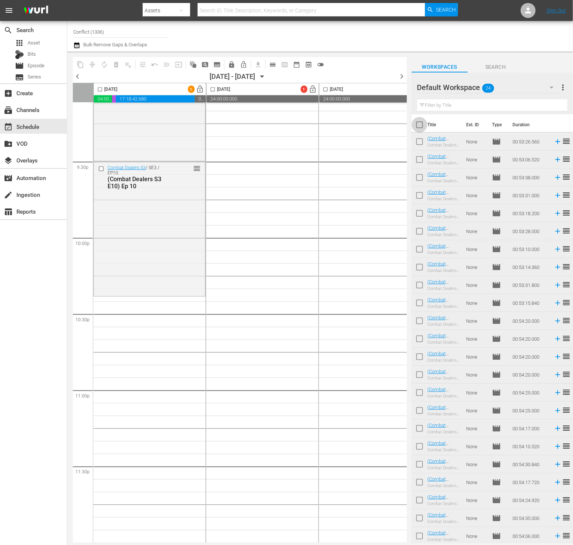
checkbox input "true"
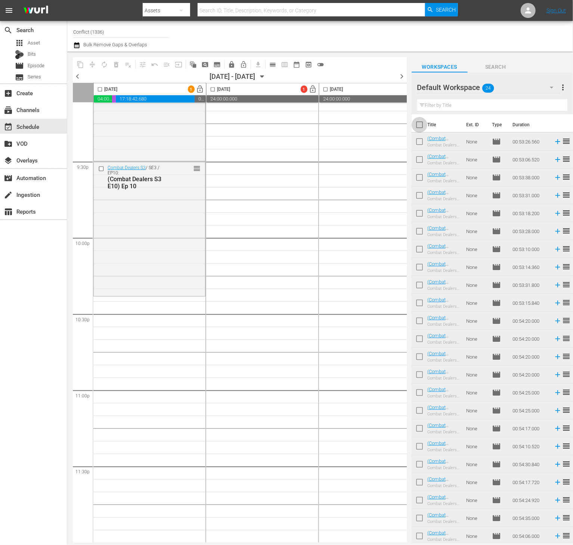
checkbox input "true"
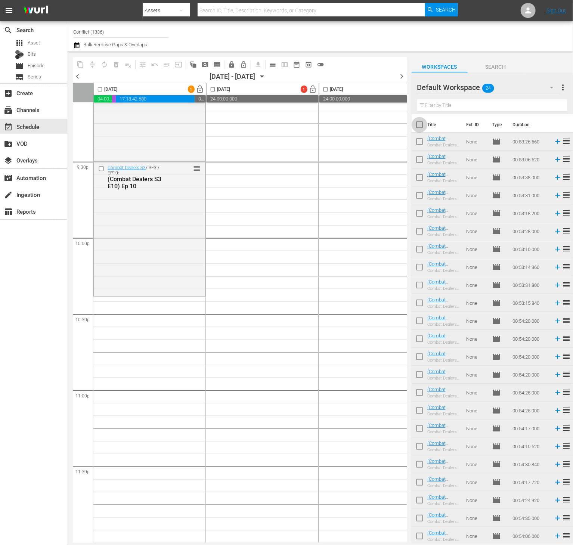
checkbox input "true"
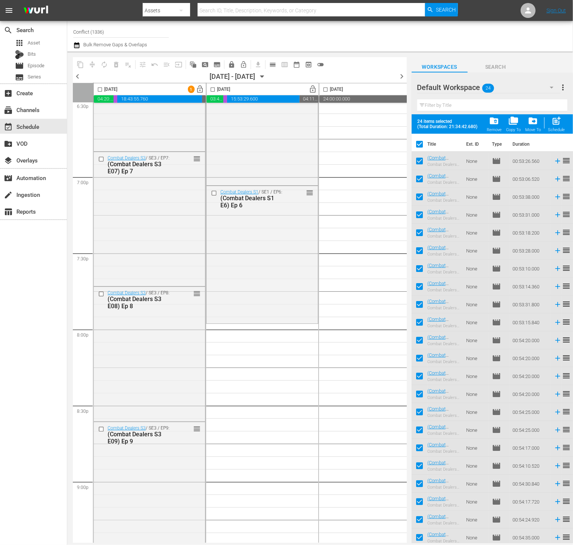
scroll to position [2823, 0]
click at [416, 145] on input "checkbox" at bounding box center [419, 146] width 16 height 16
checkbox input "false"
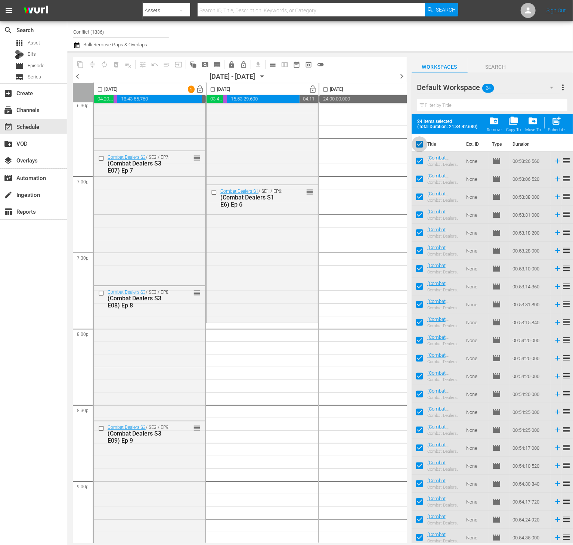
checkbox input "false"
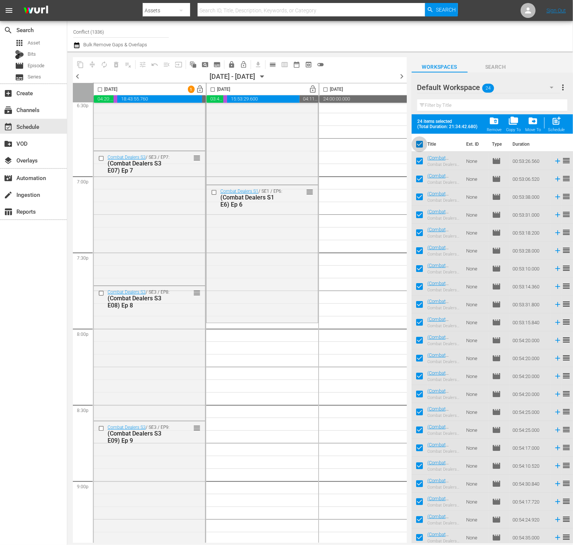
checkbox input "false"
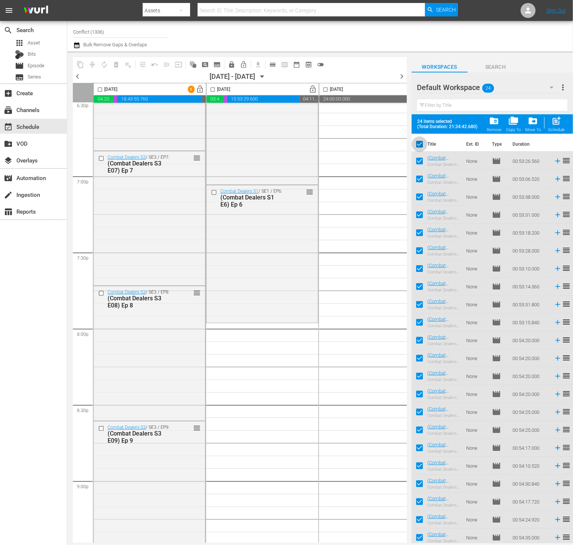
checkbox input "false"
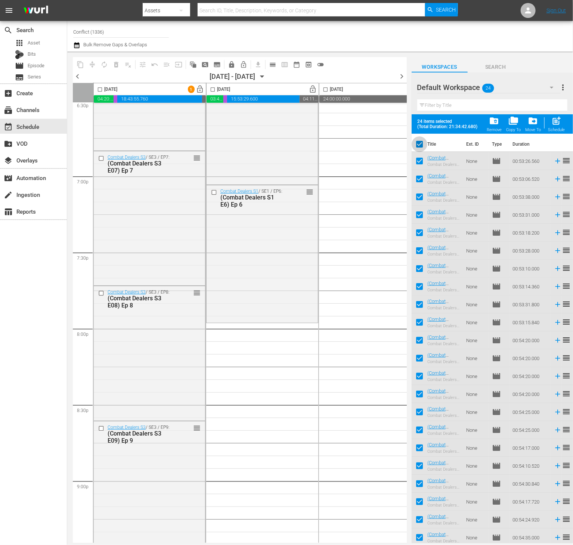
checkbox input "false"
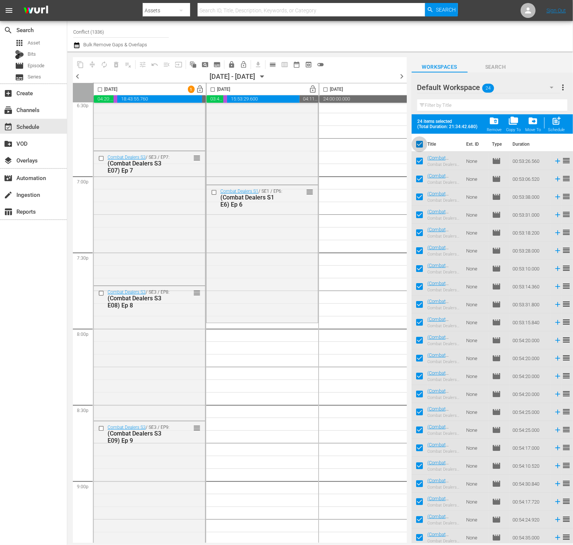
checkbox input "false"
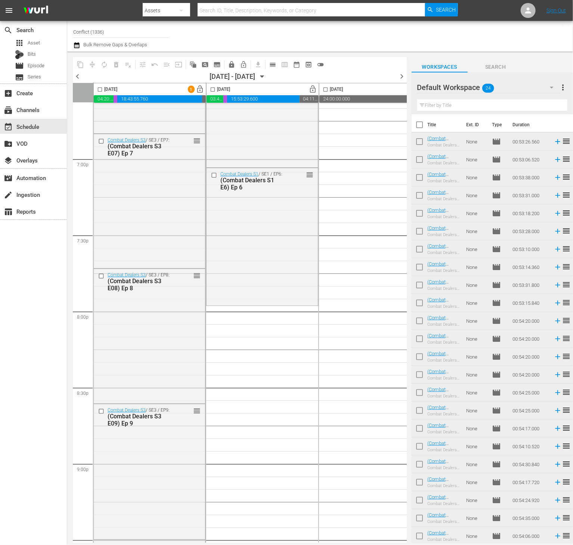
scroll to position [2892, 0]
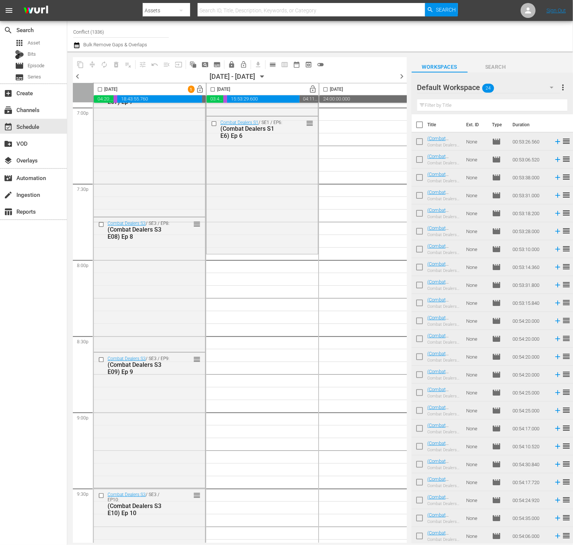
click at [420, 143] on input "checkbox" at bounding box center [419, 143] width 16 height 16
checkbox input "true"
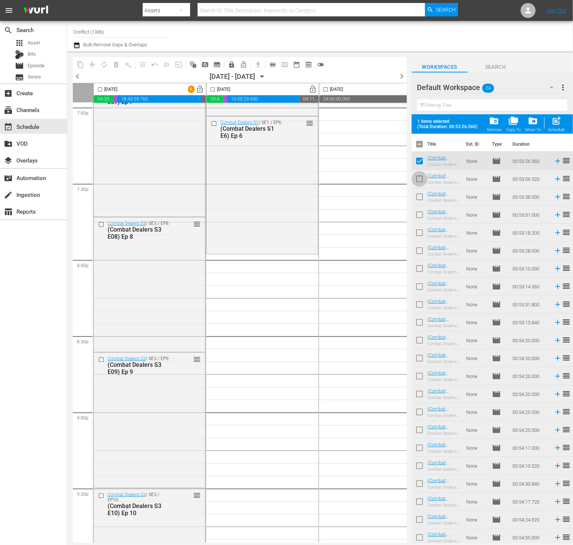
click at [419, 175] on input "checkbox" at bounding box center [419, 181] width 16 height 16
checkbox input "true"
click at [423, 201] on input "checkbox" at bounding box center [419, 198] width 16 height 16
checkbox input "true"
click at [417, 219] on input "checkbox" at bounding box center [419, 216] width 16 height 16
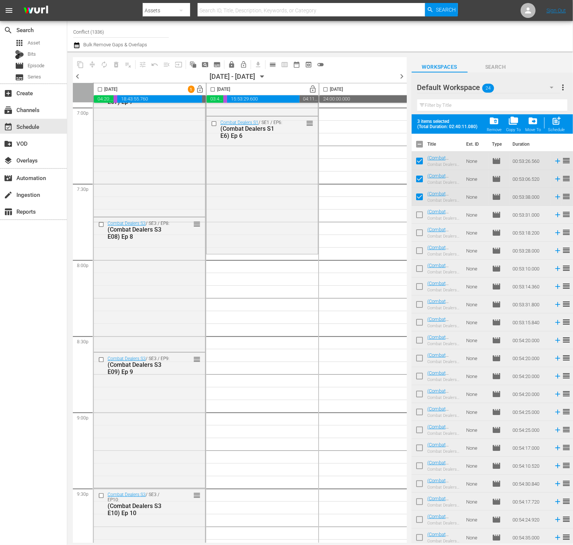
checkbox input "true"
click at [417, 238] on input "checkbox" at bounding box center [419, 234] width 16 height 16
checkbox input "true"
click at [422, 246] on input "checkbox" at bounding box center [419, 252] width 16 height 16
checkbox input "true"
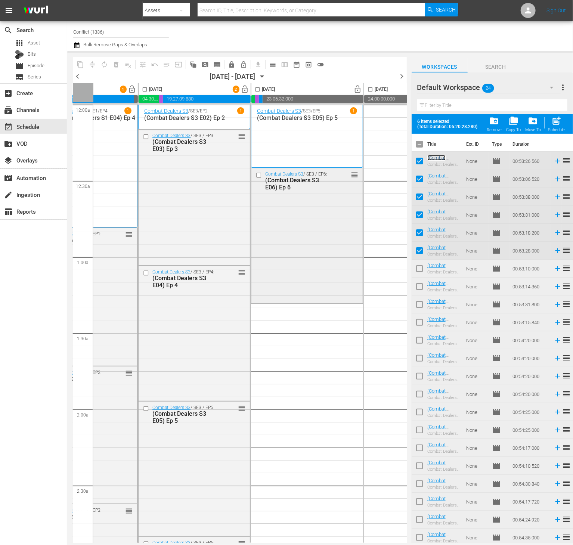
scroll to position [0, 69]
click at [255, 177] on input "checkbox" at bounding box center [259, 175] width 8 height 6
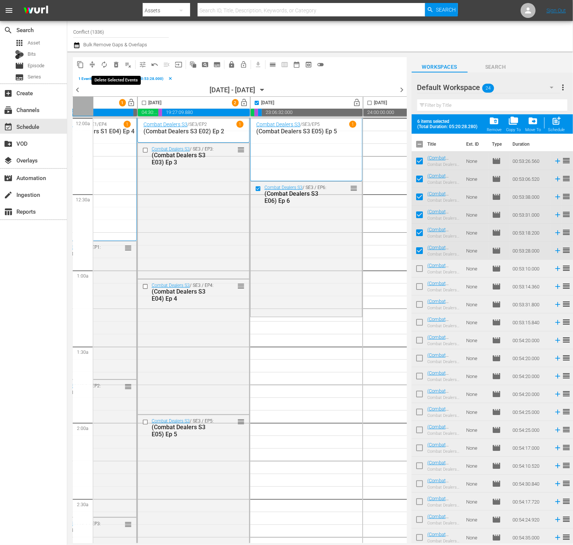
click at [116, 63] on span "delete_forever_outlined" at bounding box center [115, 64] width 7 height 7
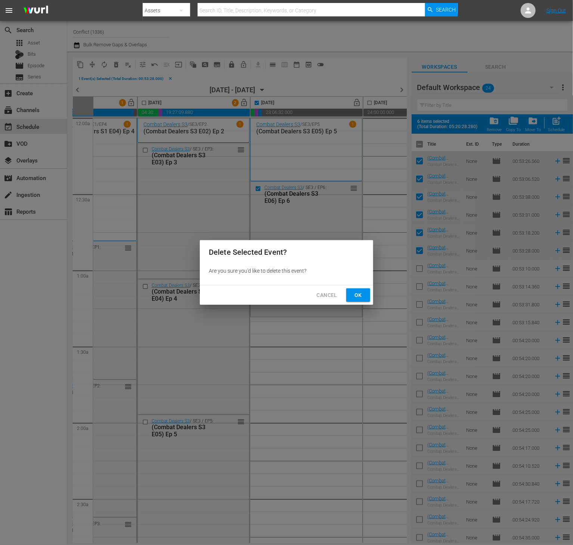
click at [357, 292] on span "Ok" at bounding box center [358, 294] width 12 height 9
checkbox input "false"
